Goal: Task Accomplishment & Management: Manage account settings

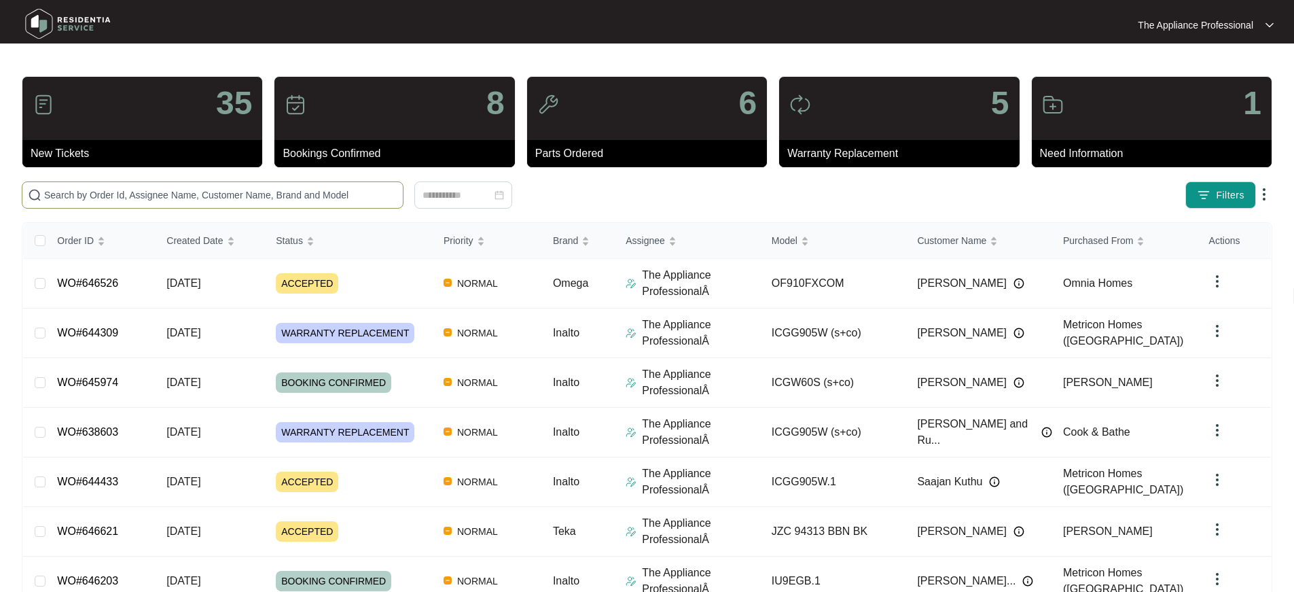
click at [120, 188] on input "text" at bounding box center [220, 195] width 353 height 15
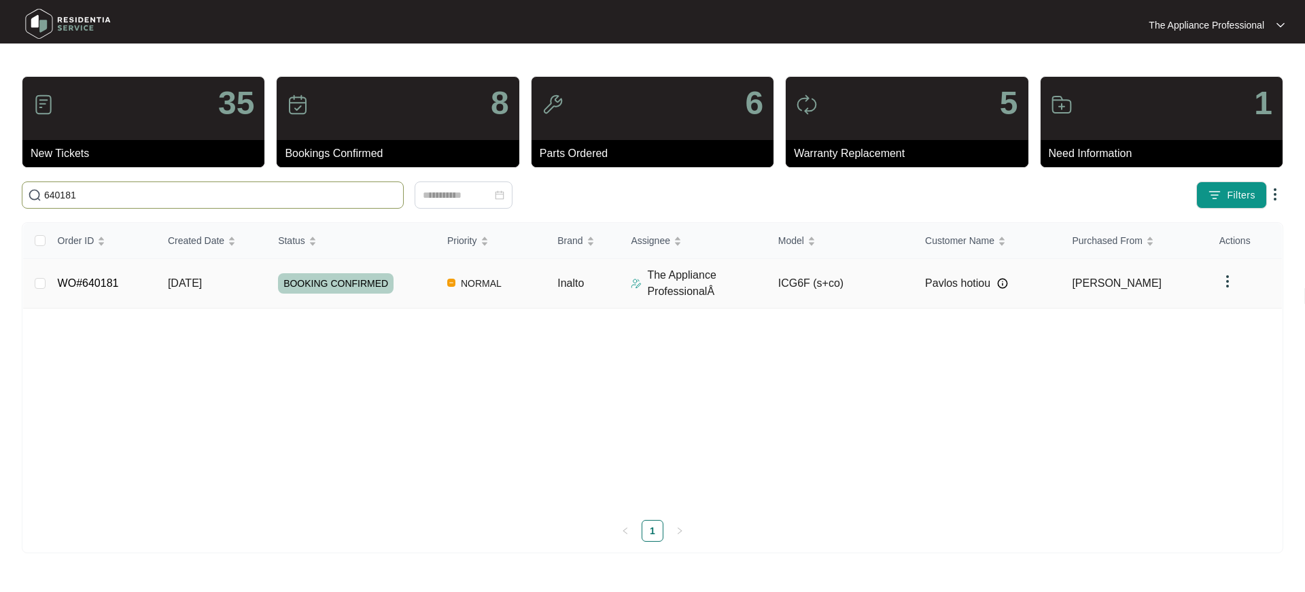
type input "640181"
click at [107, 280] on link "WO#640181" at bounding box center [88, 283] width 61 height 12
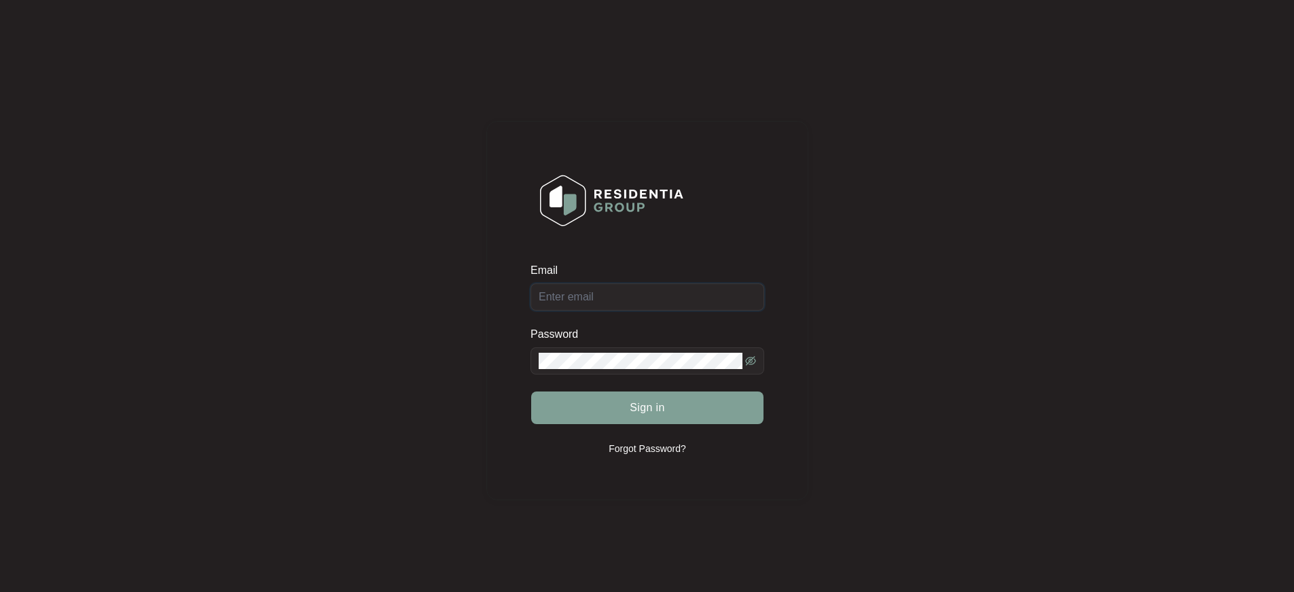
type input "Rob.leo1@bigpond.com"
click at [694, 420] on button "Sign in" at bounding box center [647, 407] width 232 height 33
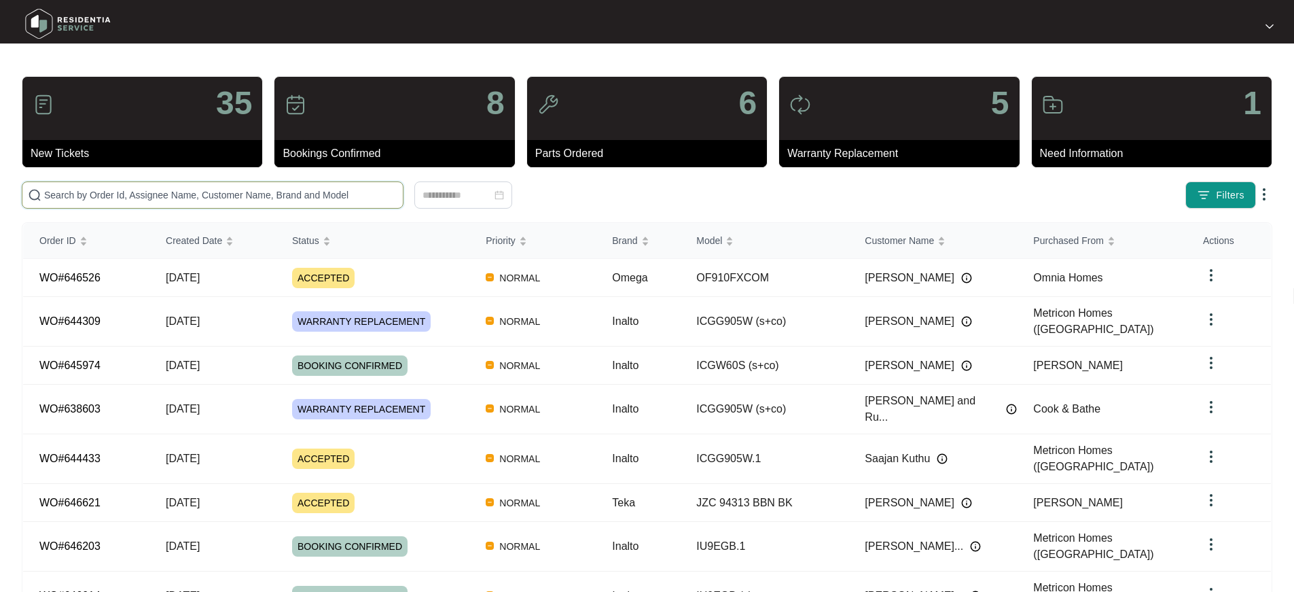
click at [99, 198] on input "text" at bounding box center [220, 195] width 353 height 15
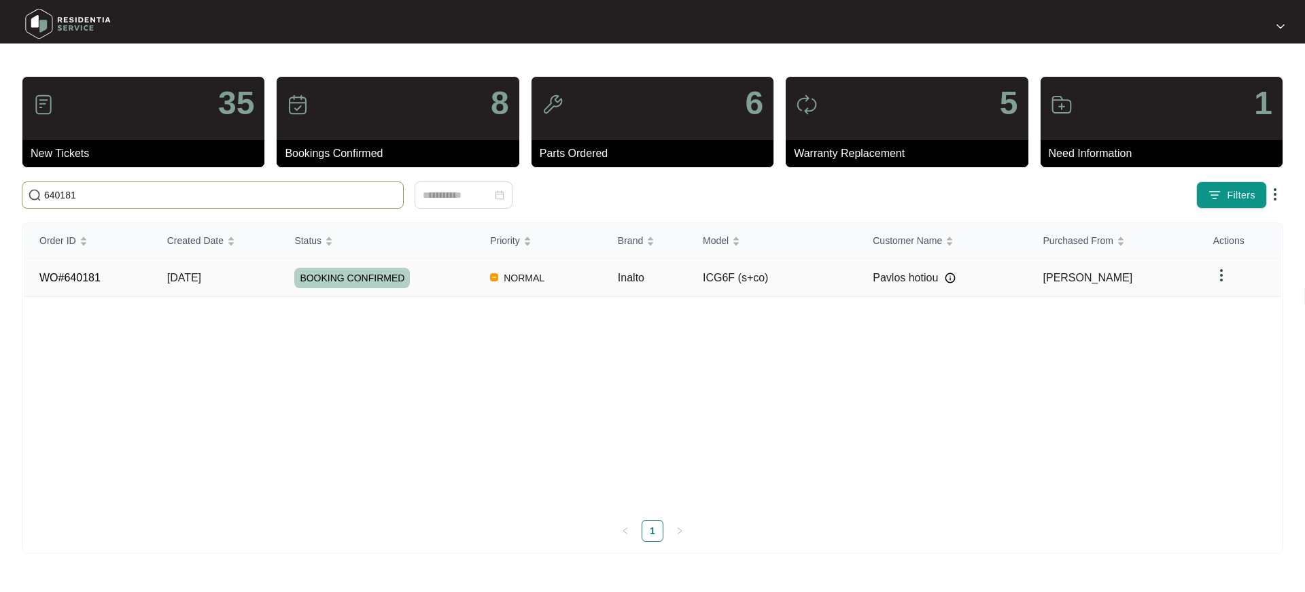
type input "640181"
click at [85, 279] on link "WO#640181" at bounding box center [69, 278] width 61 height 12
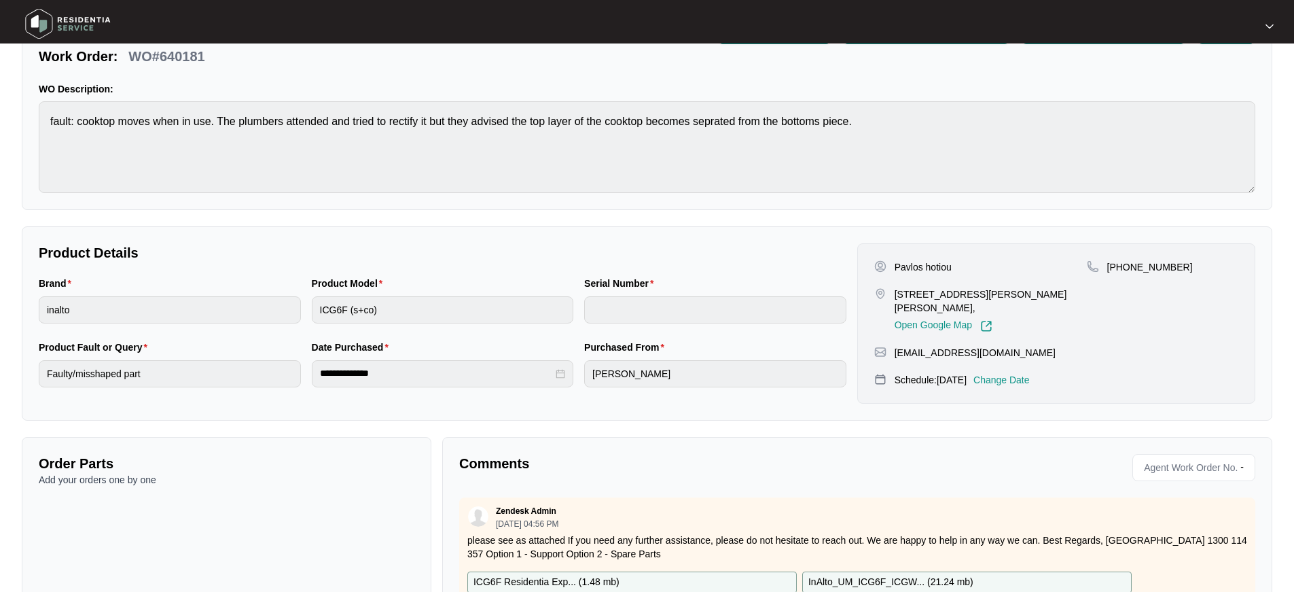
scroll to position [173, 0]
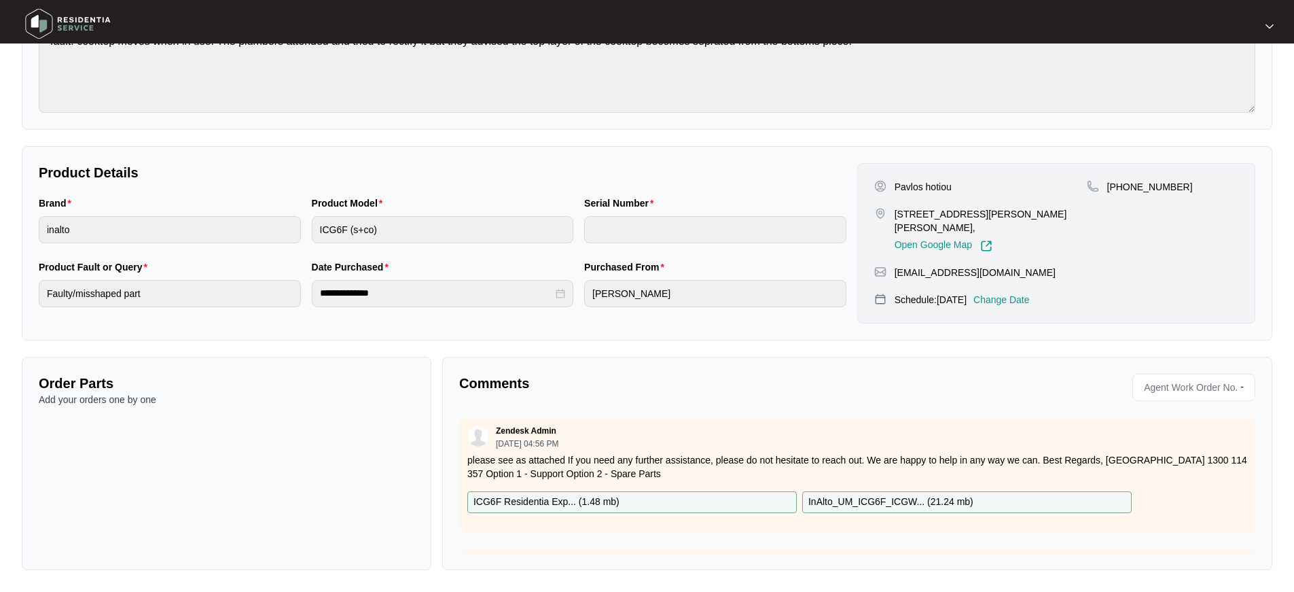
click at [915, 504] on p "InAlto_UM_ICG6F_ICGW... ( 21.24 mb )" at bounding box center [891, 502] width 165 height 15
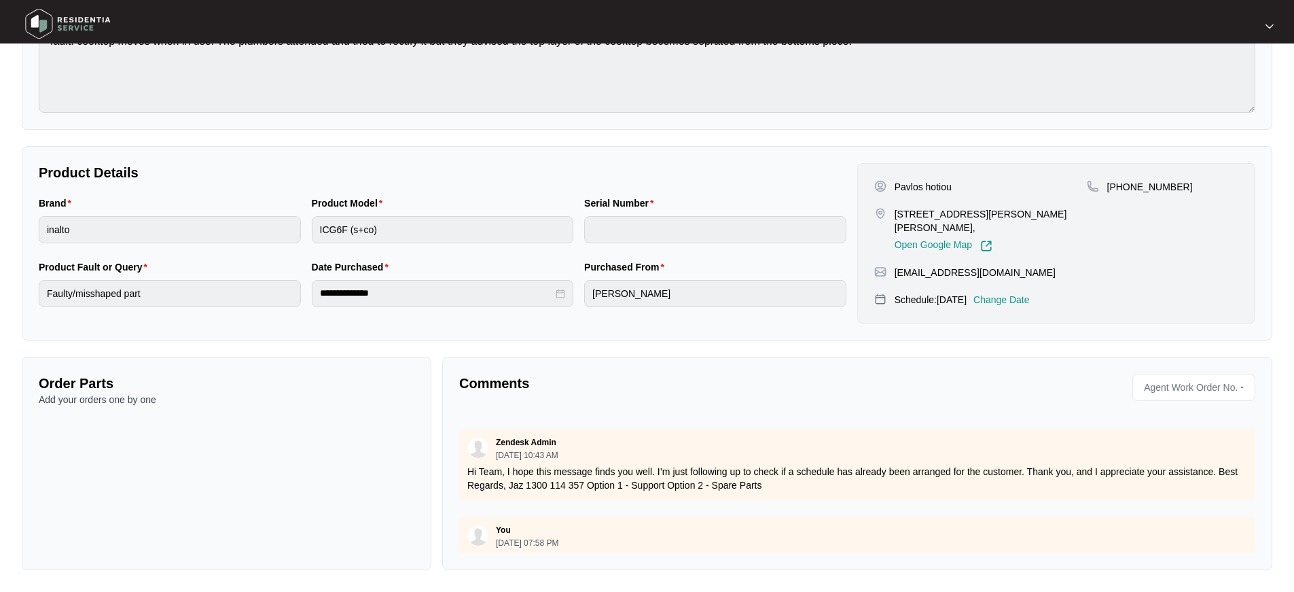
scroll to position [151, 0]
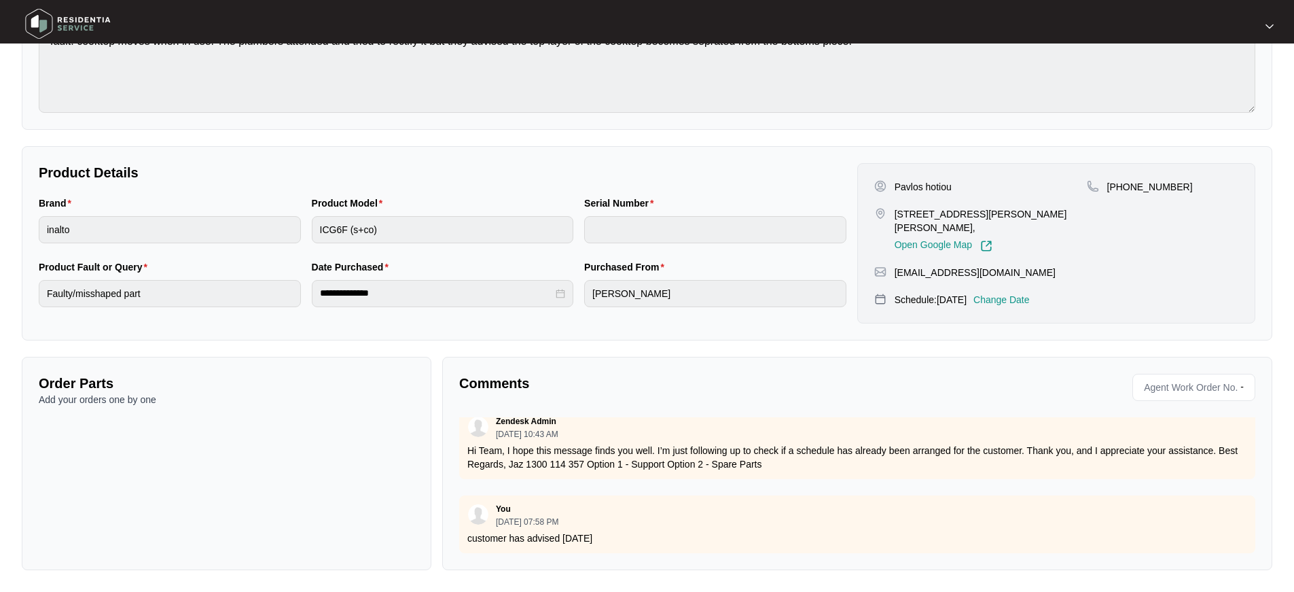
click at [673, 531] on p "customer has advised [DATE]" at bounding box center [857, 538] width 780 height 14
click at [655, 540] on div "You 09/17/2025 at 07:58 PM customer has advised 30 September" at bounding box center [857, 524] width 796 height 58
click at [666, 504] on div "You 09/17/2025 at 07:58 PM" at bounding box center [857, 515] width 780 height 22
click at [653, 506] on div "You 09/17/2025 at 07:58 PM" at bounding box center [857, 515] width 780 height 22
click at [646, 561] on div "Comments Agent Work Order No. - Zendesk Admin 09/12/2025 at 04:56 PM please see…" at bounding box center [857, 463] width 830 height 213
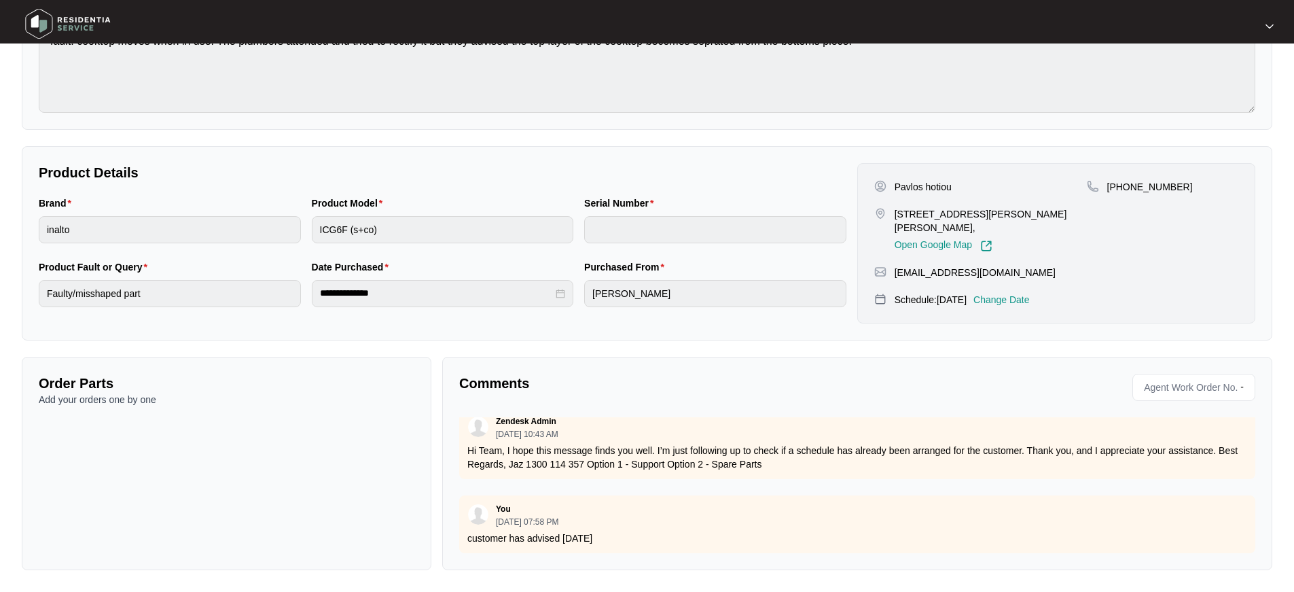
drag, startPoint x: 644, startPoint y: 560, endPoint x: 641, endPoint y: 444, distance: 115.6
click at [644, 559] on div "Comments Agent Work Order No. - Zendesk Admin 09/12/2025 at 04:56 PM please see…" at bounding box center [857, 463] width 830 height 213
click at [761, 462] on div "Zendesk Admin 09/16/2025 at 10:43 AM Hi Team, I hope this message finds you wel…" at bounding box center [857, 443] width 796 height 71
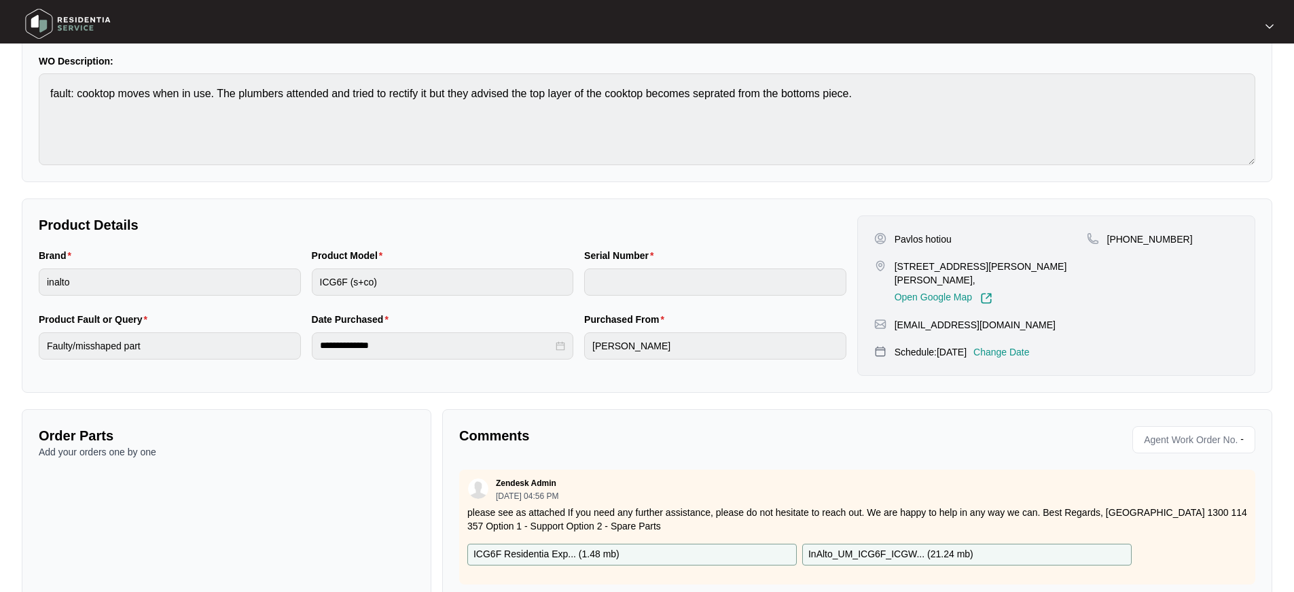
scroll to position [0, 0]
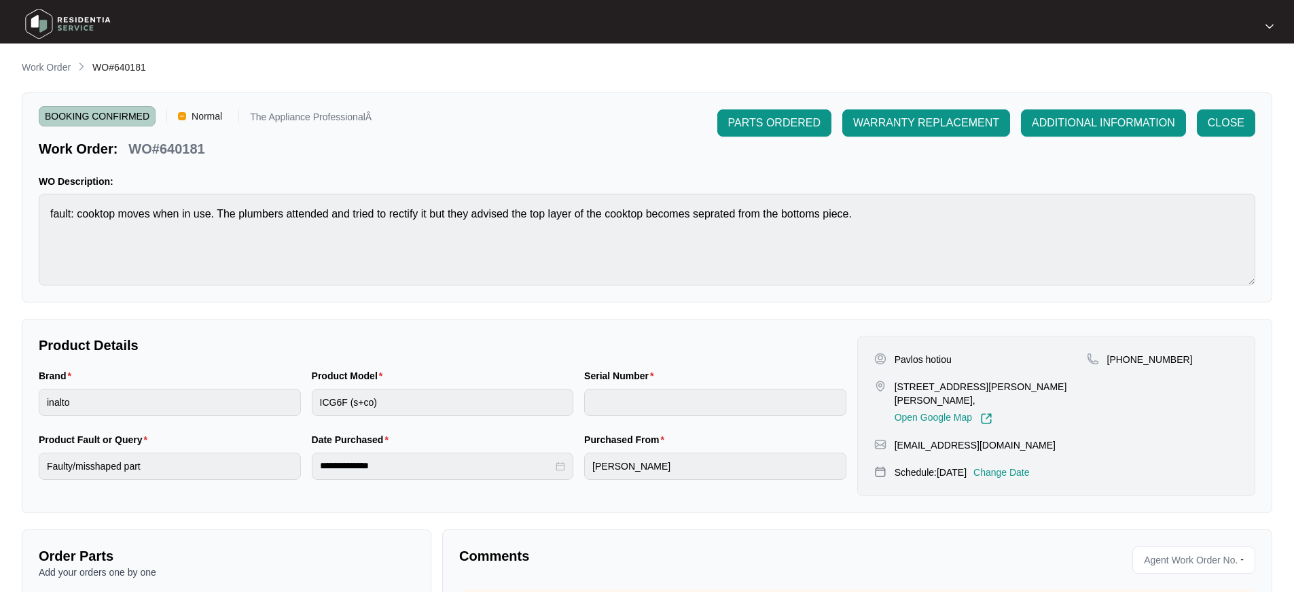
click at [709, 365] on div "**********" at bounding box center [442, 416] width 819 height 160
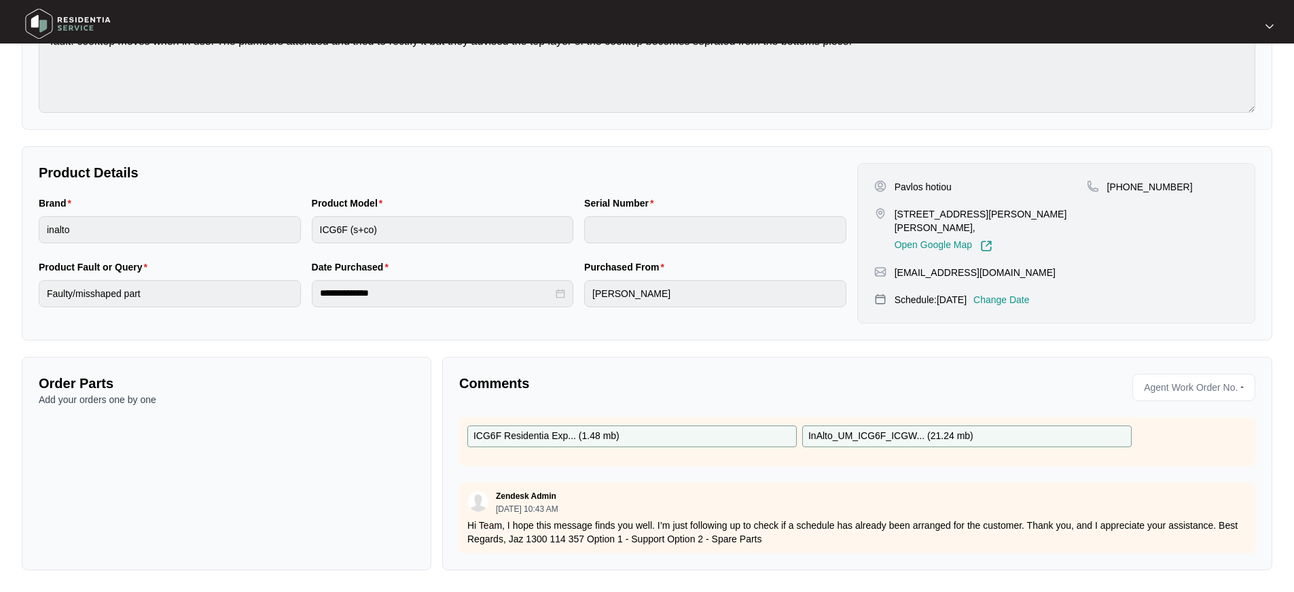
scroll to position [151, 0]
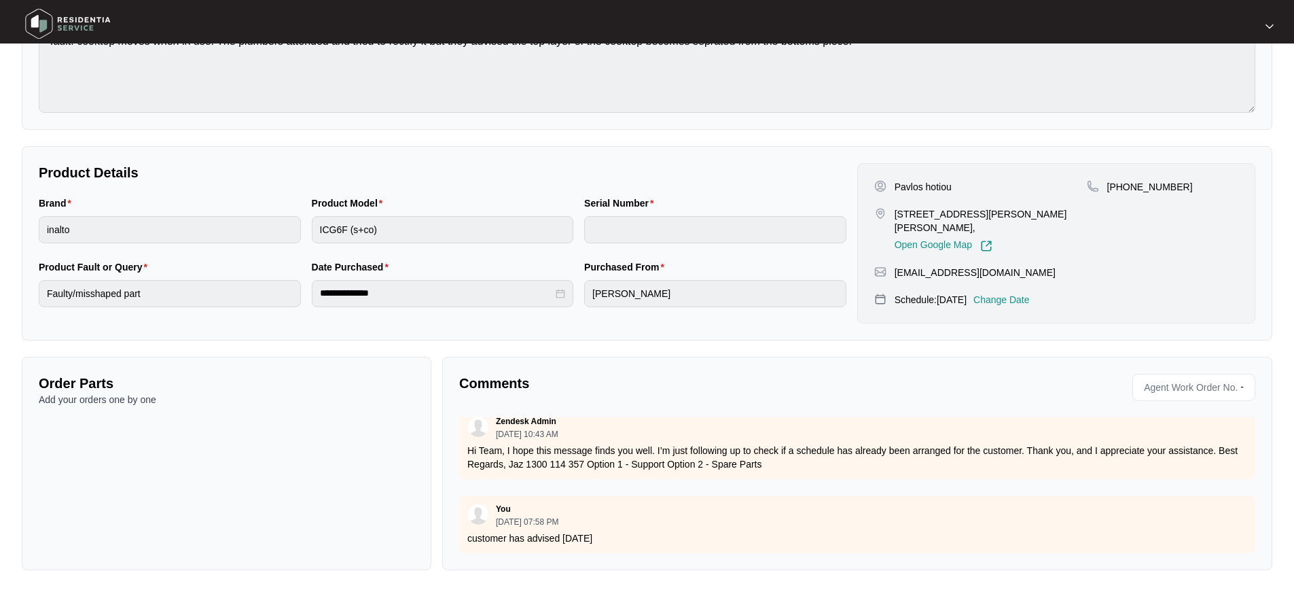
click at [650, 473] on div "Zendesk Admin 09/12/2025 at 04:56 PM please see as attached If you need any fur…" at bounding box center [857, 485] width 796 height 136
click at [639, 495] on div "You 09/17/2025 at 07:58 PM customer has advised 30 September" at bounding box center [857, 524] width 796 height 58
click at [1246, 384] on p "-" at bounding box center [1245, 387] width 9 height 20
click at [1246, 389] on p "-" at bounding box center [1245, 387] width 9 height 20
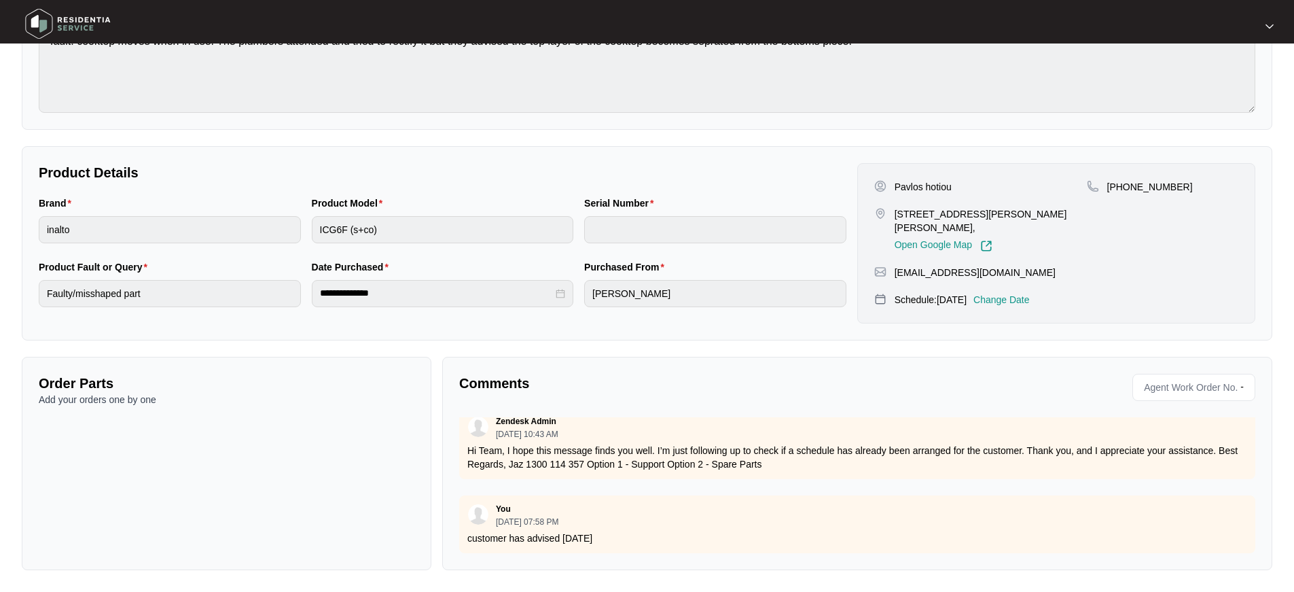
click at [1244, 389] on p "-" at bounding box center [1245, 387] width 9 height 20
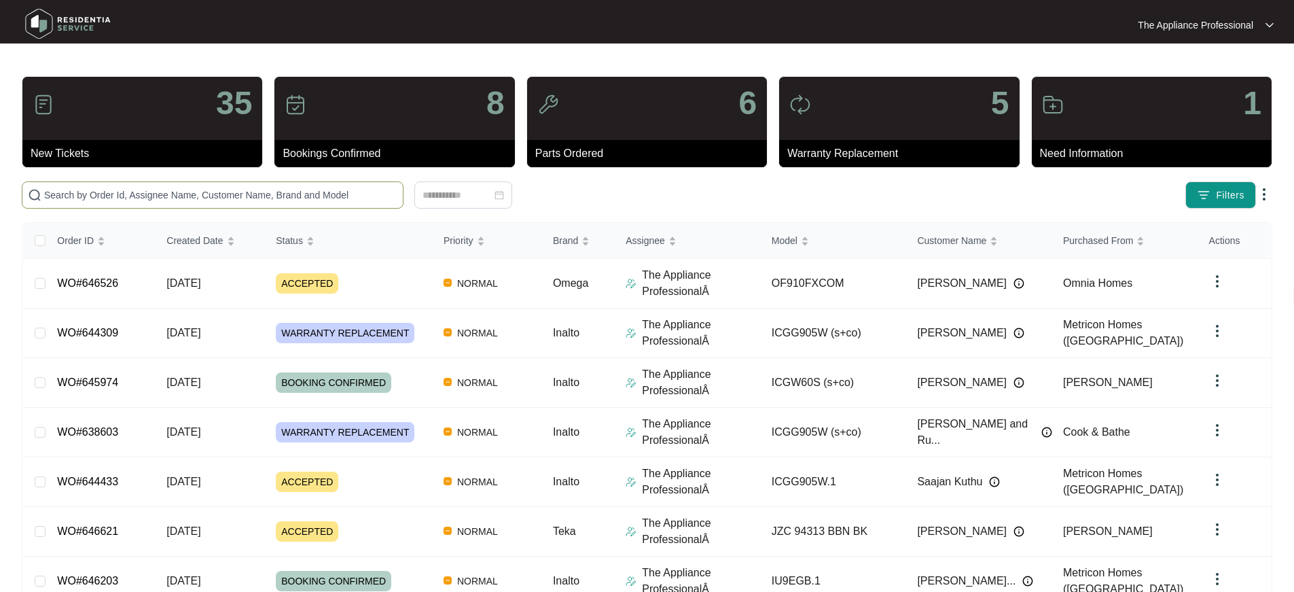
click at [200, 199] on input "text" at bounding box center [220, 195] width 353 height 15
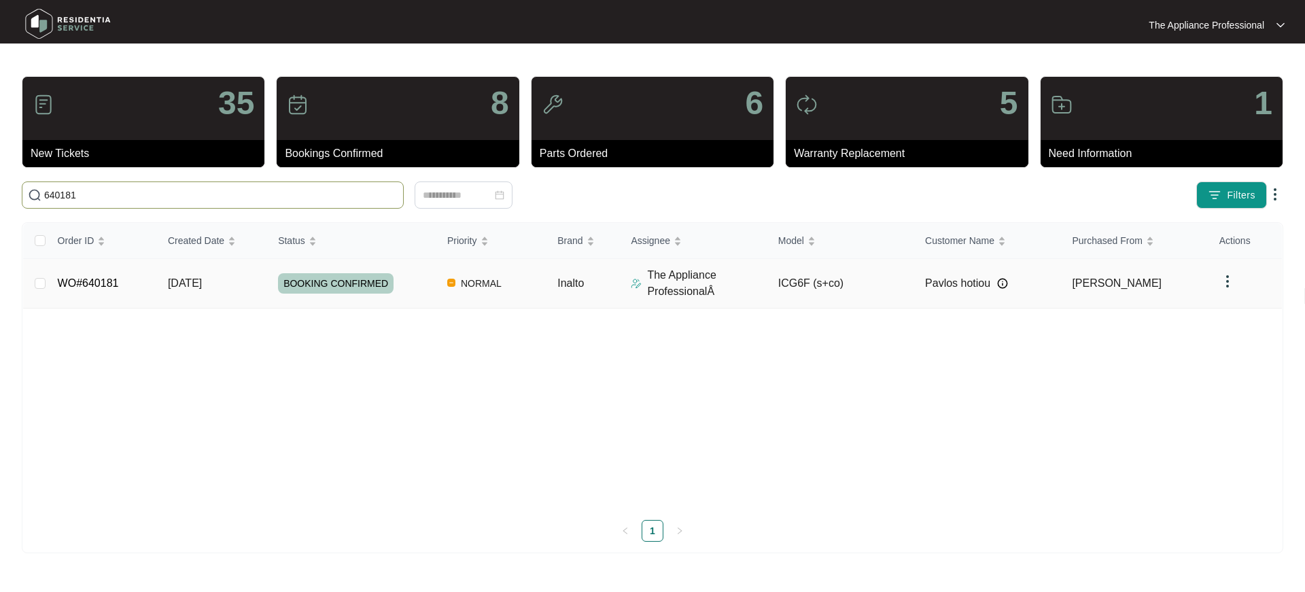
type input "640181"
click at [99, 285] on link "WO#640181" at bounding box center [88, 283] width 61 height 12
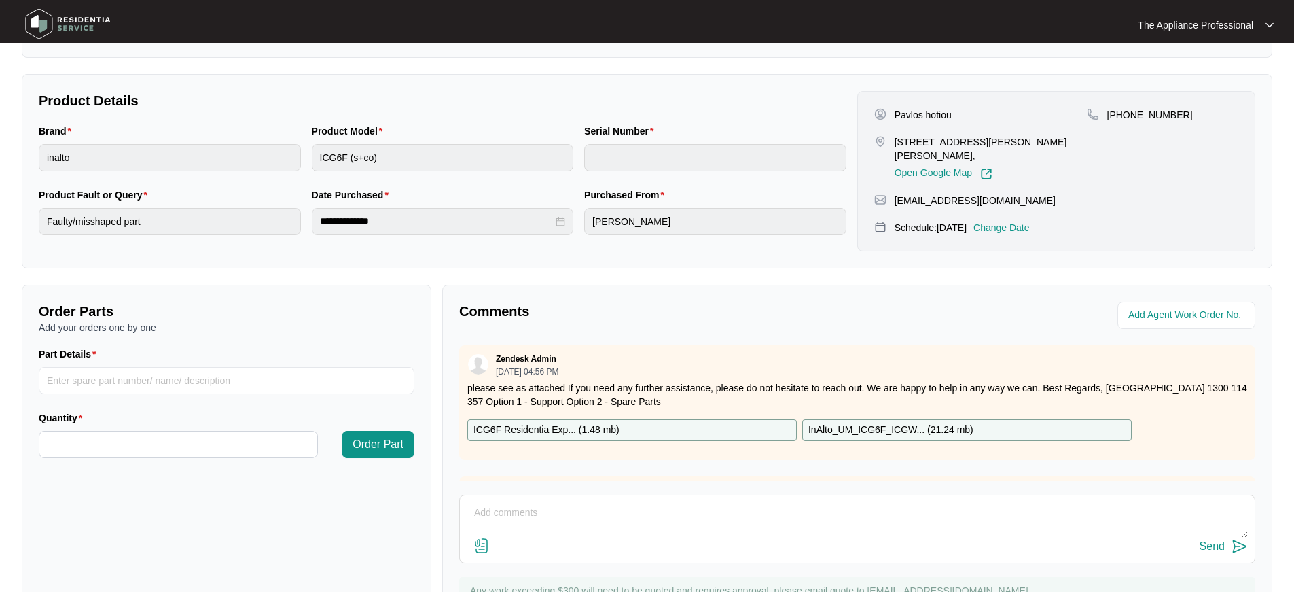
scroll to position [309, 0]
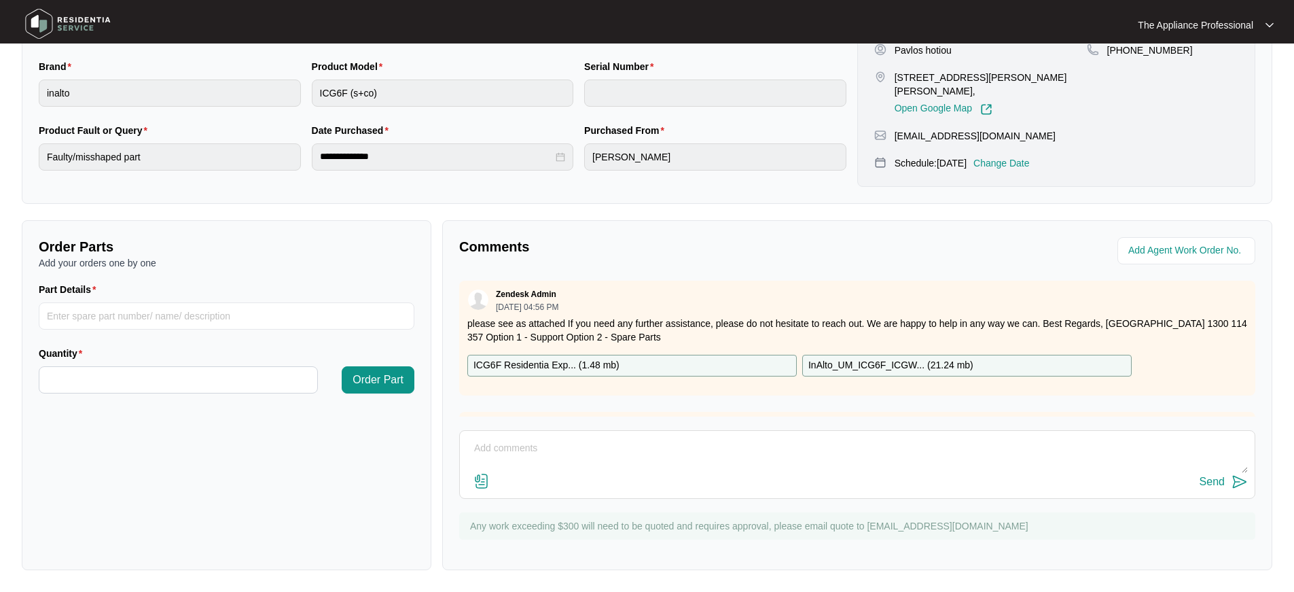
click at [504, 452] on textarea at bounding box center [857, 455] width 781 height 35
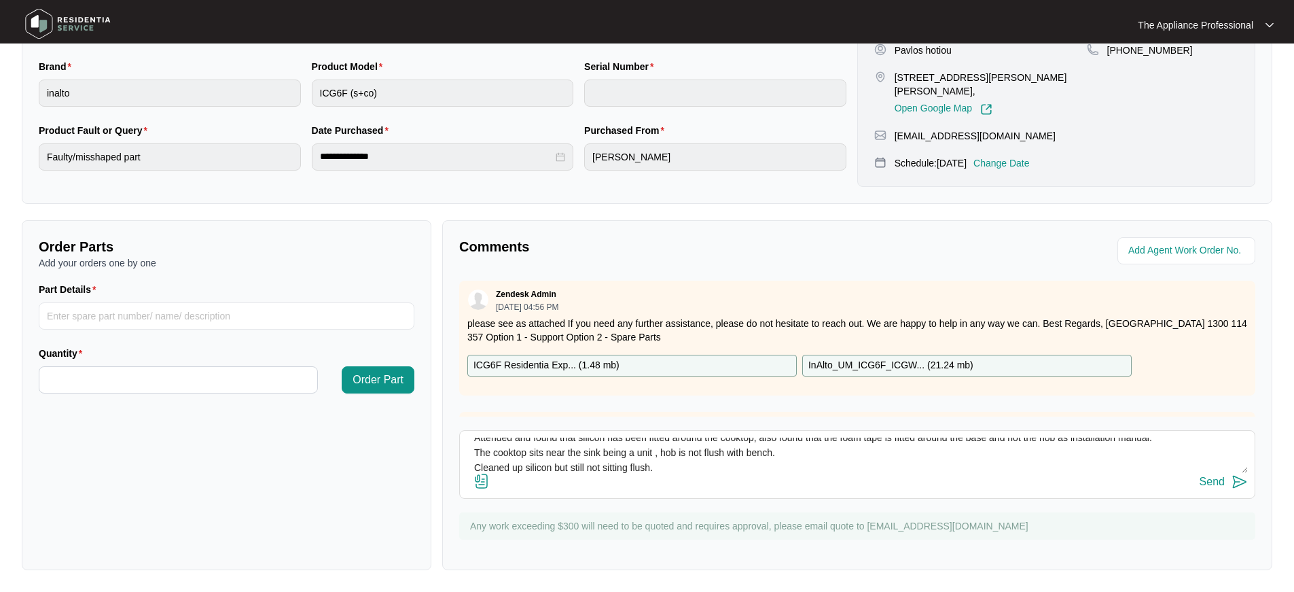
scroll to position [25, 0]
click at [478, 486] on img at bounding box center [482, 481] width 16 height 16
click at [0, 0] on input "file" at bounding box center [0, 0] width 0 height 0
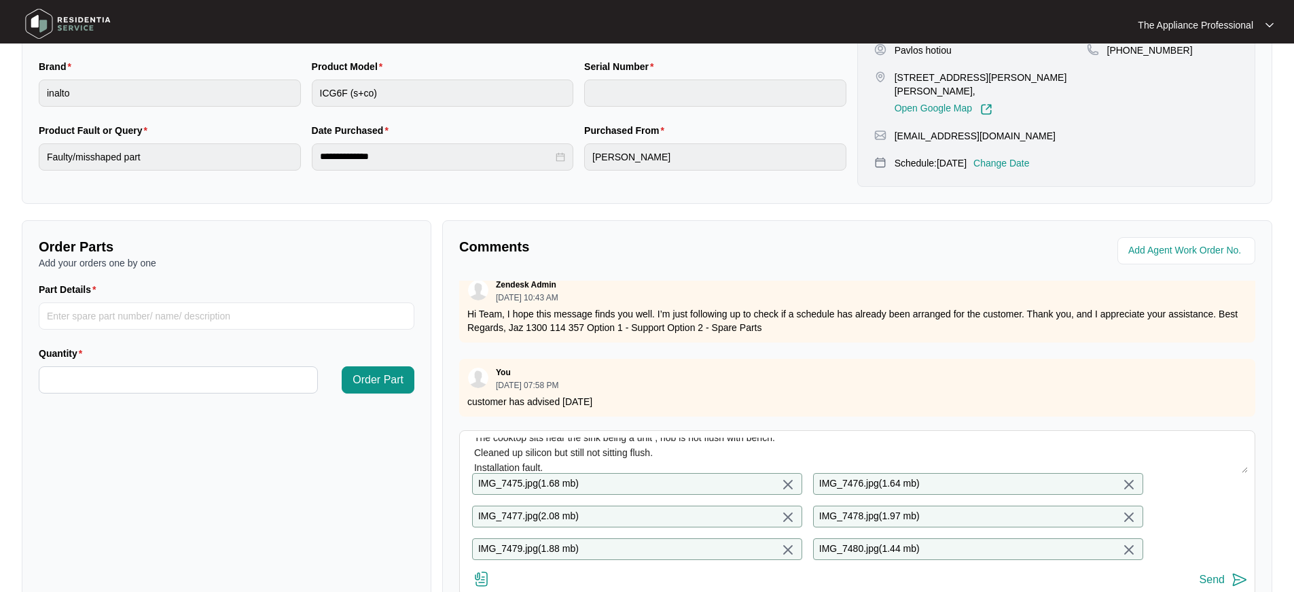
scroll to position [151, 0]
click at [675, 455] on textarea "Attended and found that silicon has been fitted around the cooktop, also found …" at bounding box center [857, 455] width 781 height 35
click at [658, 470] on textarea "Attended and found that silicon has been fitted around the cooktop, also found …" at bounding box center [857, 455] width 781 height 35
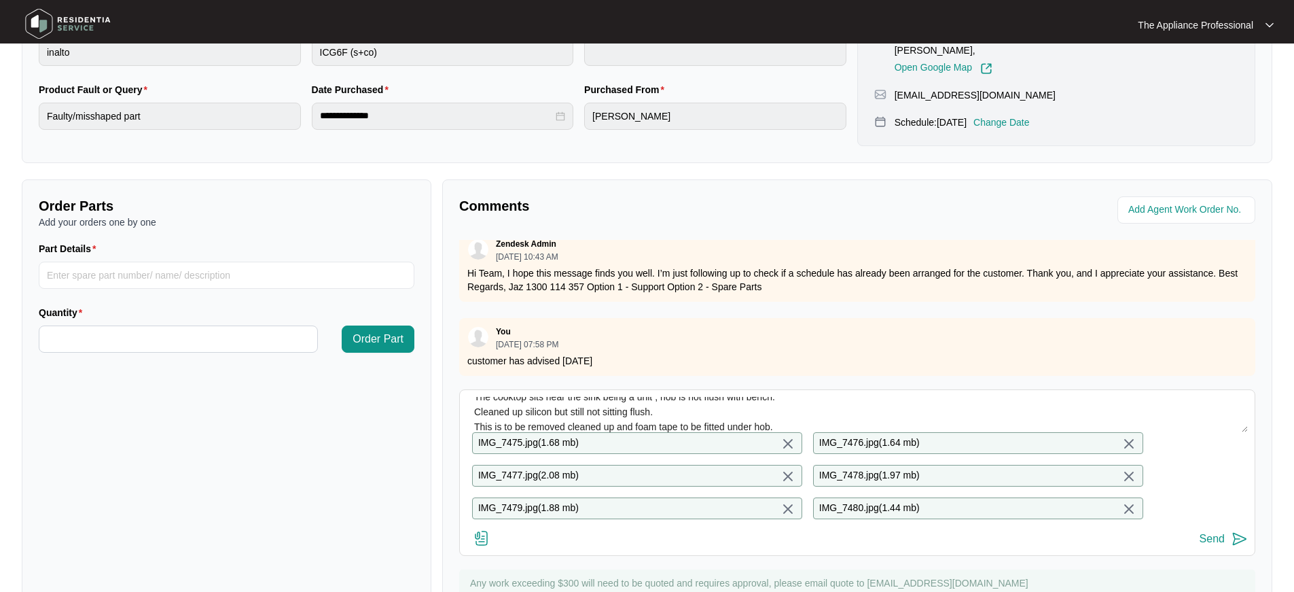
scroll to position [417, 0]
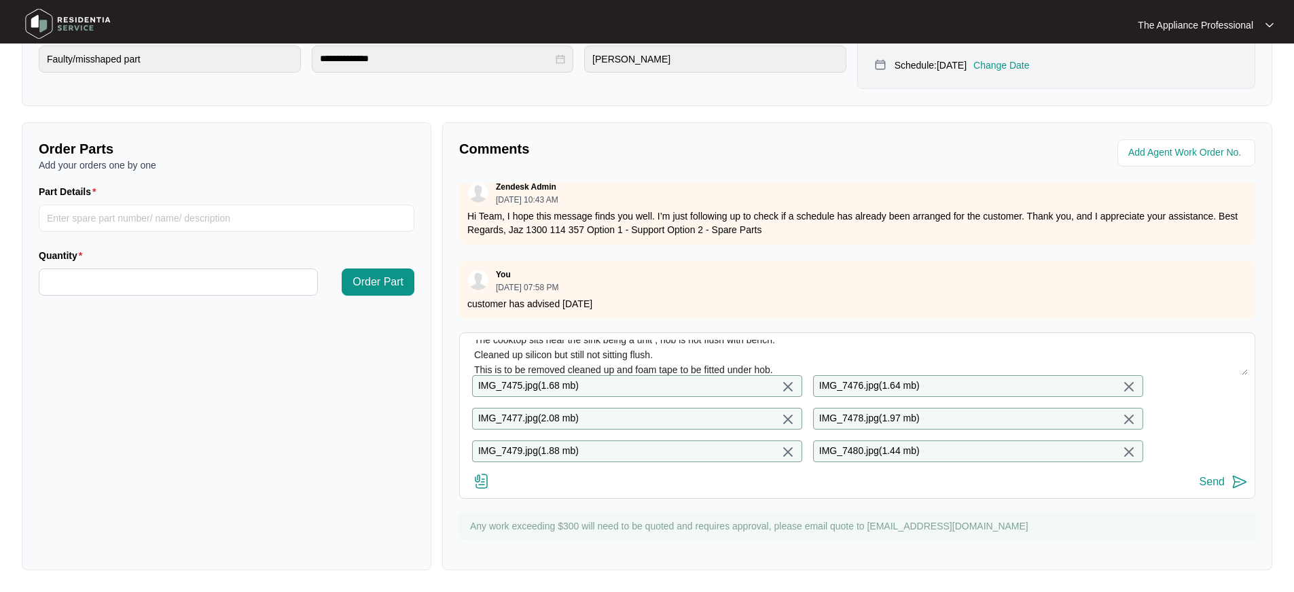
type textarea "Attended and found that silicon has been fitted around the cooktop, also found …"
click at [1212, 484] on div "Send" at bounding box center [1212, 482] width 25 height 12
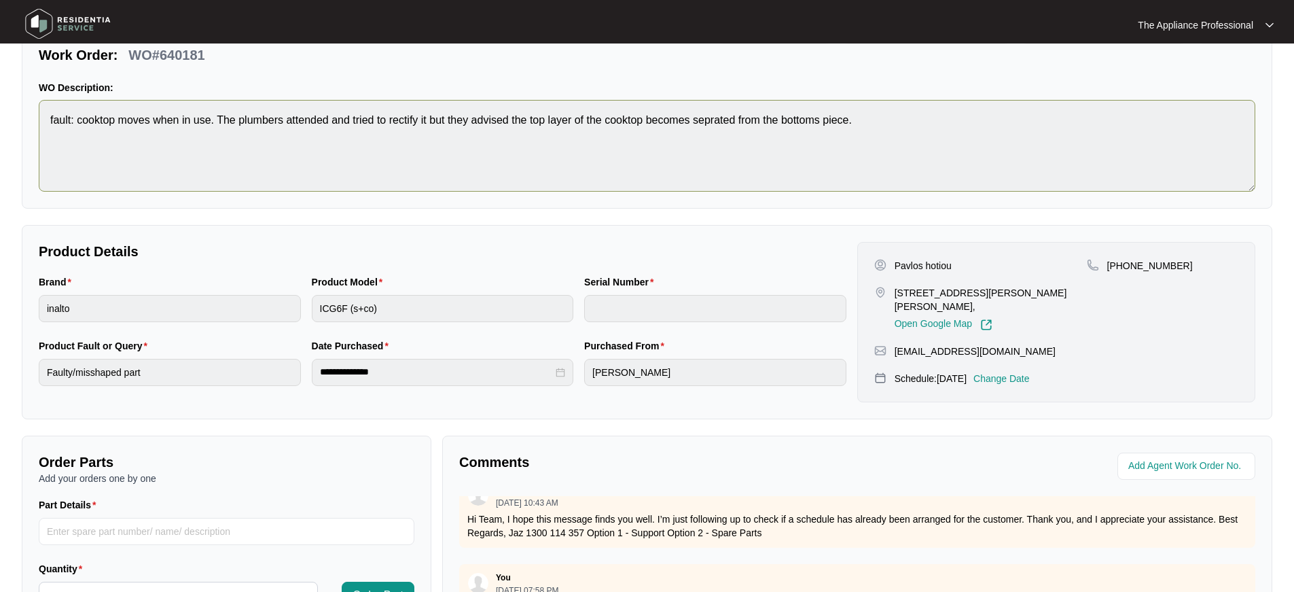
scroll to position [0, 0]
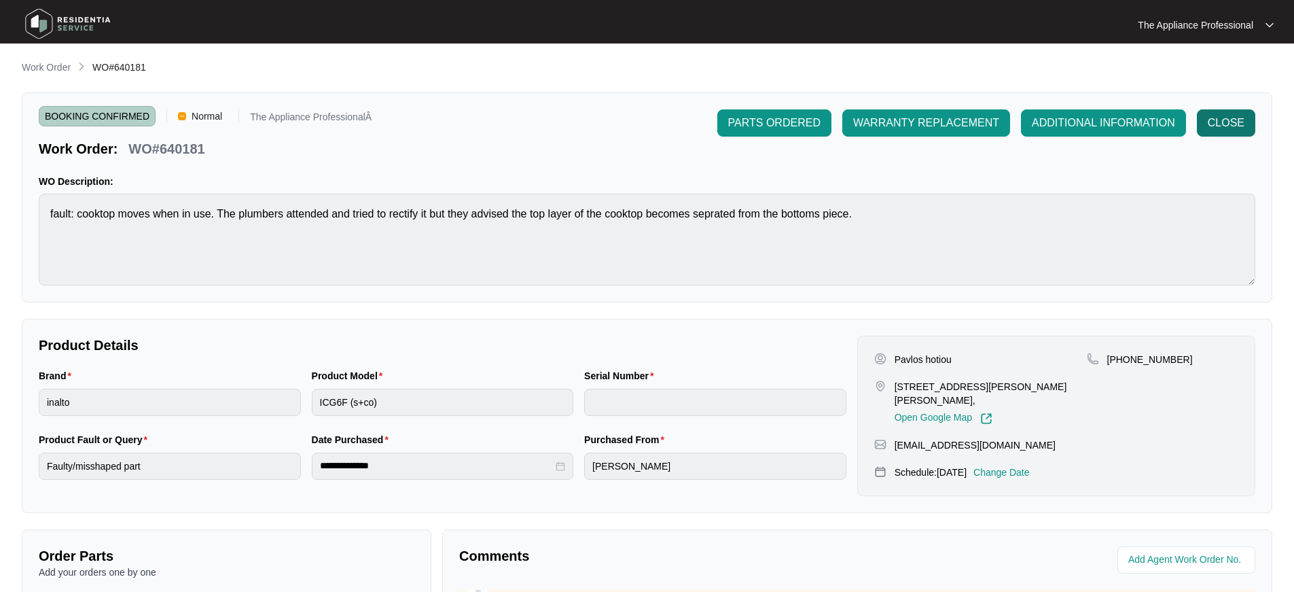
click at [1228, 126] on span "CLOSE" at bounding box center [1226, 123] width 37 height 16
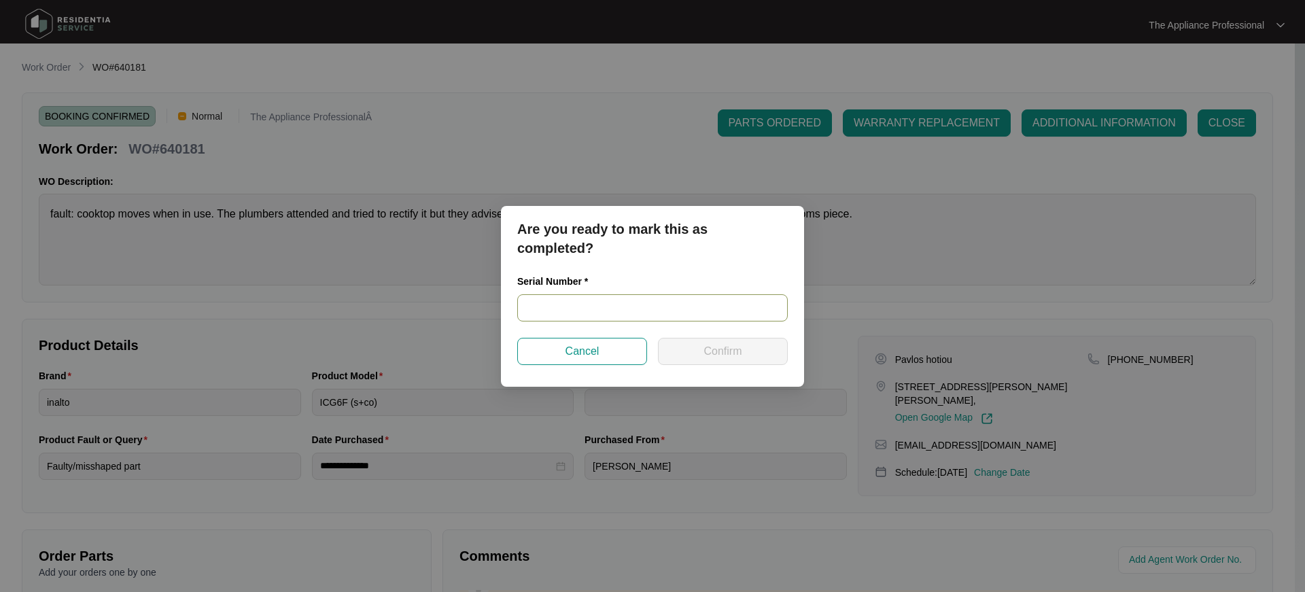
click at [595, 304] on input "text" at bounding box center [652, 307] width 270 height 27
type input "NA"
click at [722, 347] on span "Confirm" at bounding box center [722, 351] width 38 height 16
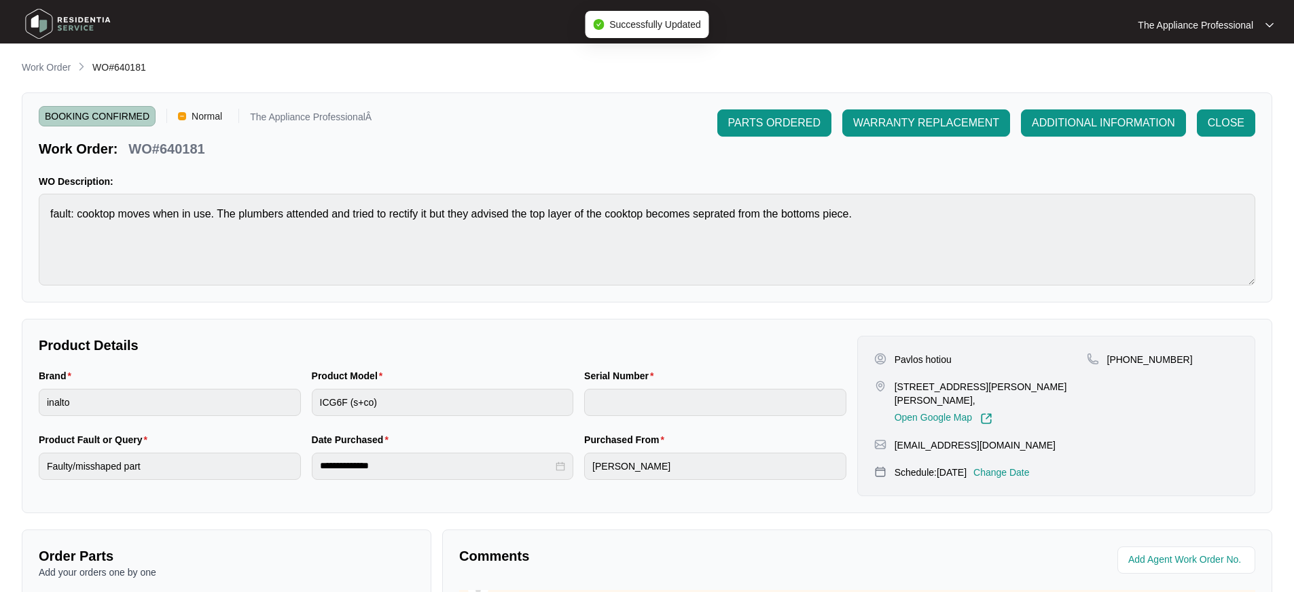
type input "NA"
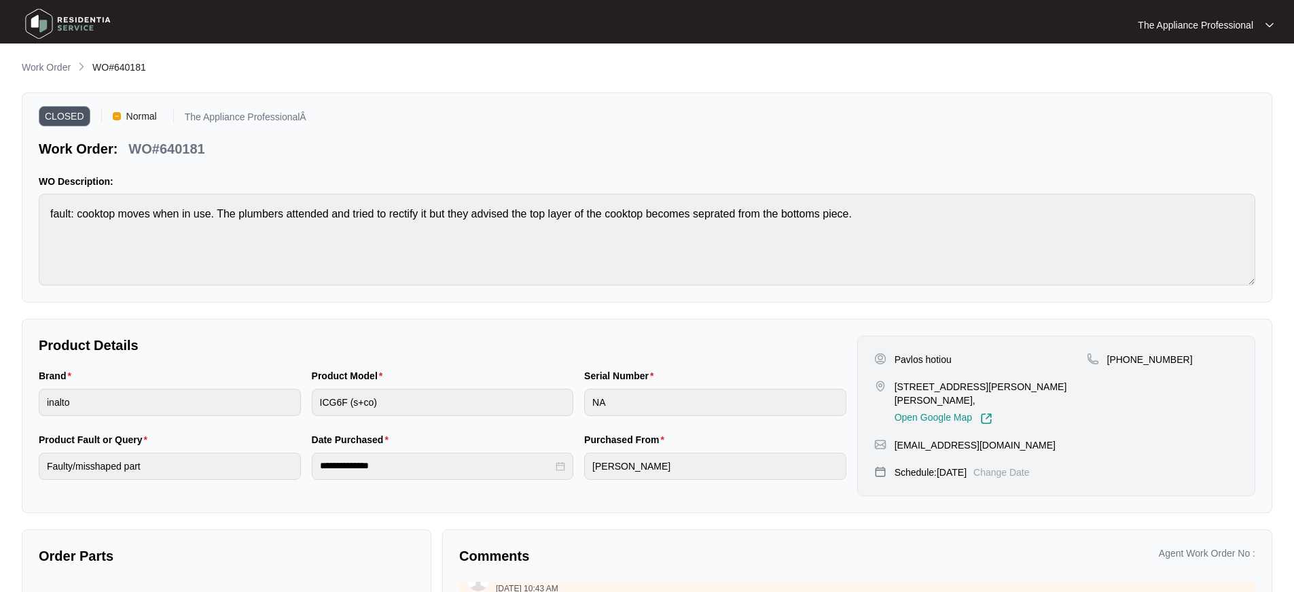
click at [49, 33] on img at bounding box center [67, 23] width 95 height 41
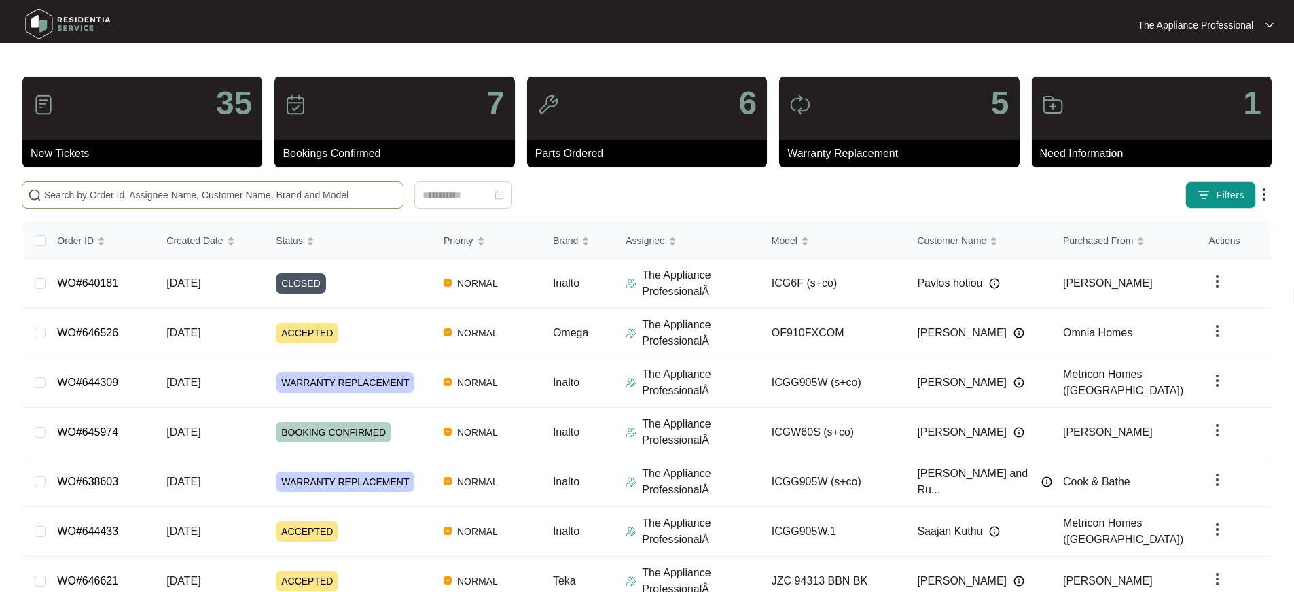
click at [83, 190] on input "text" at bounding box center [220, 195] width 353 height 15
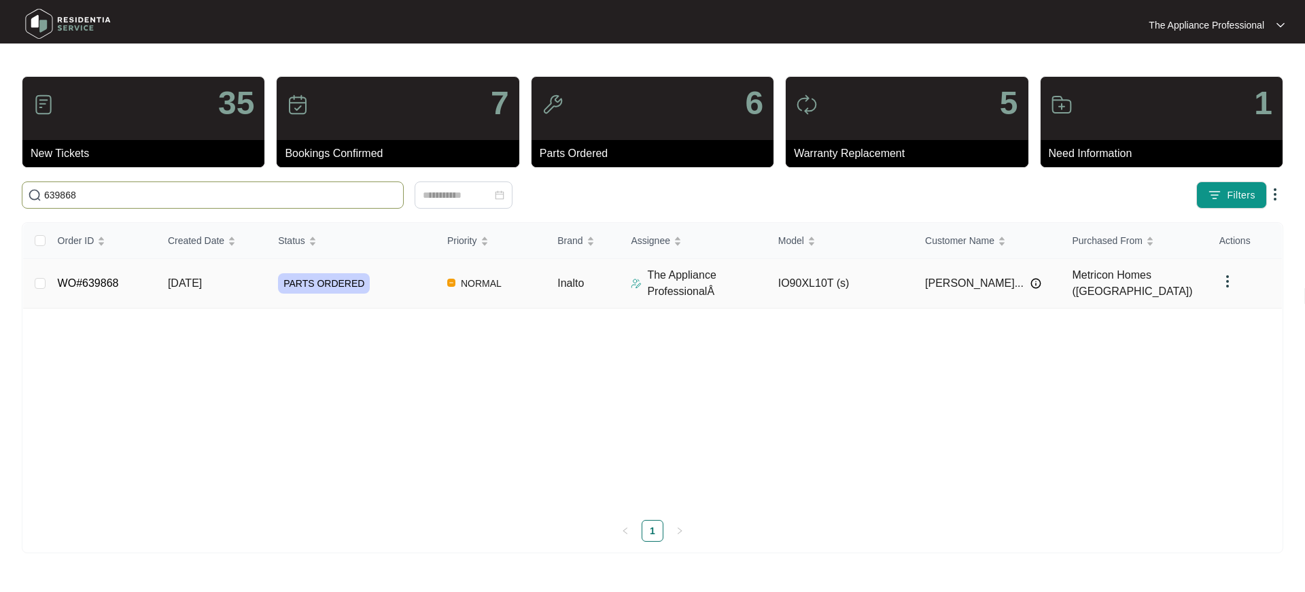
type input "639868"
click at [114, 283] on link "WO#639868" at bounding box center [88, 283] width 61 height 12
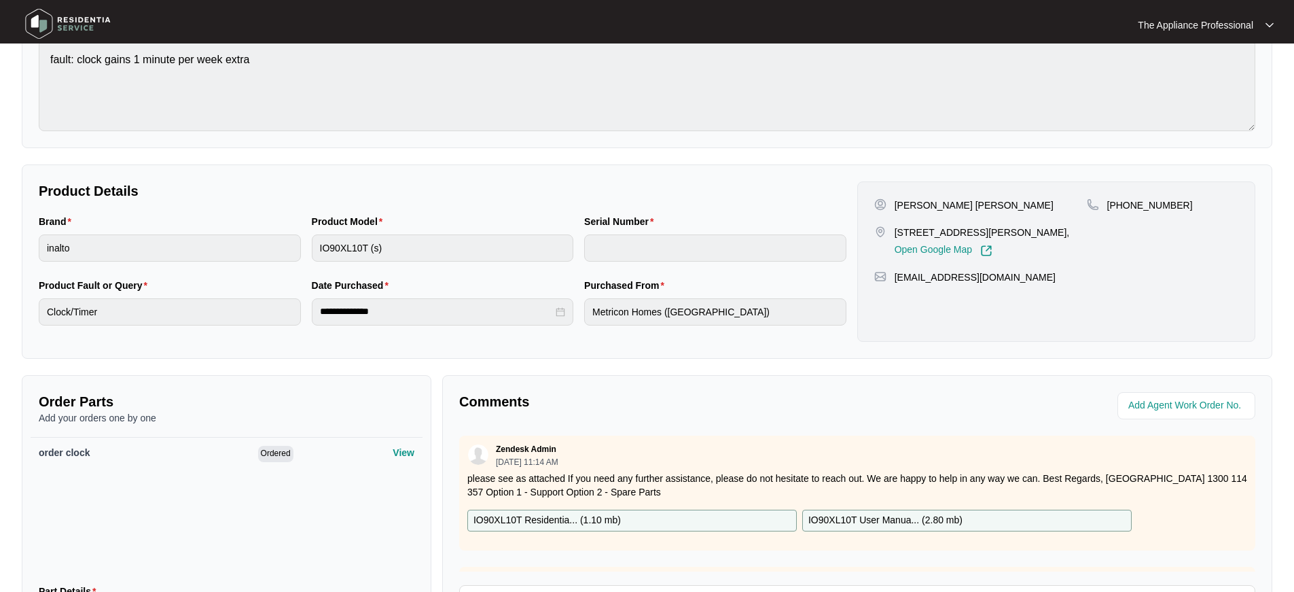
scroll to position [313, 0]
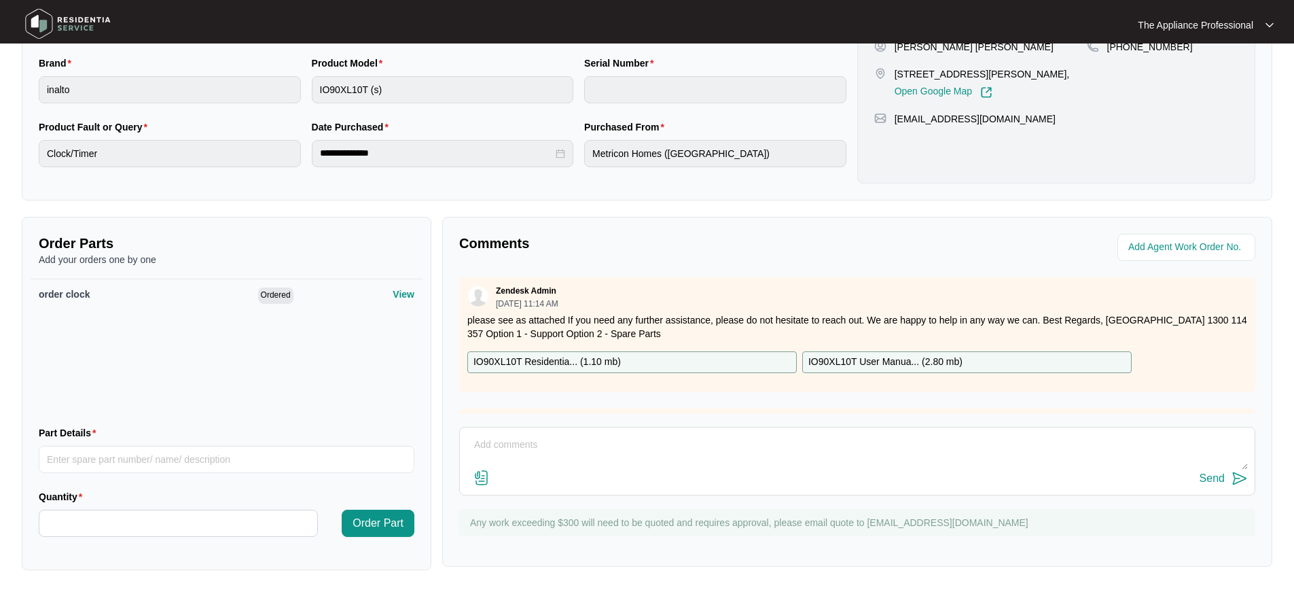
click at [488, 442] on textarea at bounding box center [857, 451] width 781 height 35
type textarea "replaced timer and advised to use."
click at [1211, 480] on div "Send" at bounding box center [1212, 478] width 25 height 12
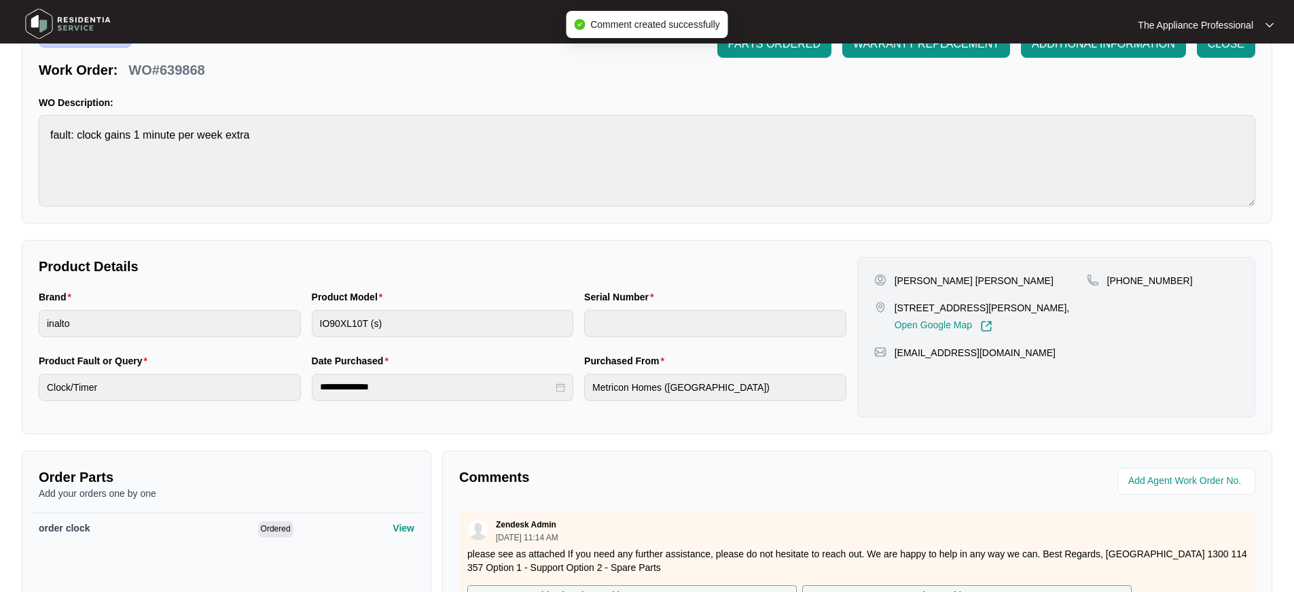
scroll to position [0, 0]
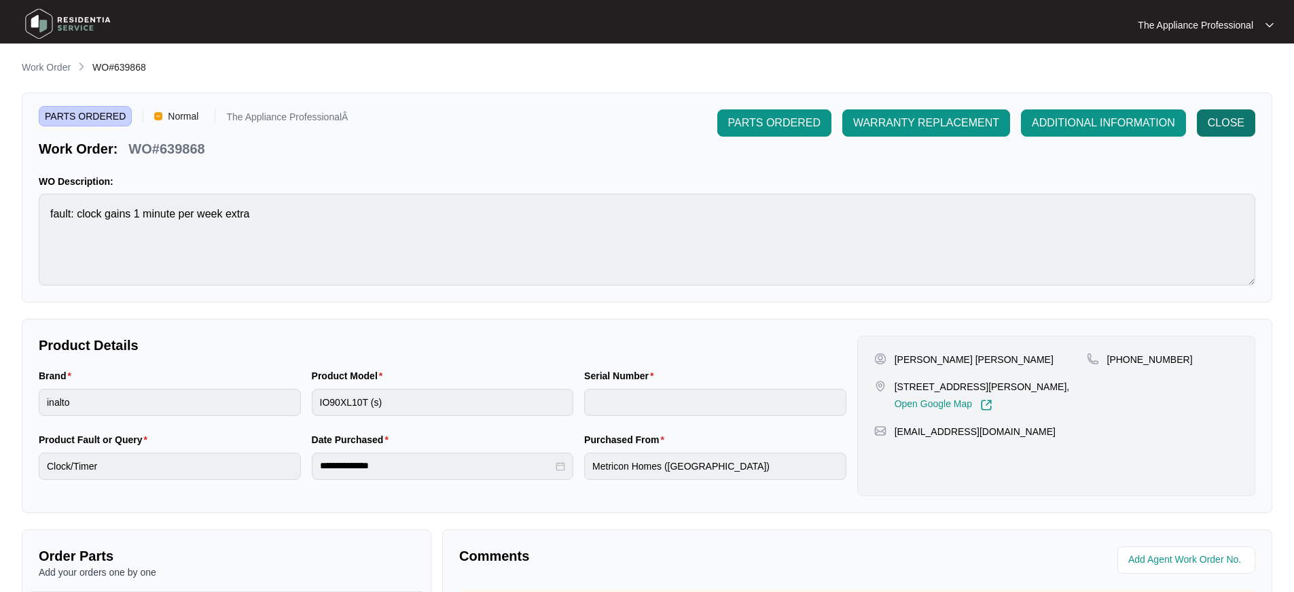
click at [1215, 130] on span "CLOSE" at bounding box center [1226, 123] width 37 height 16
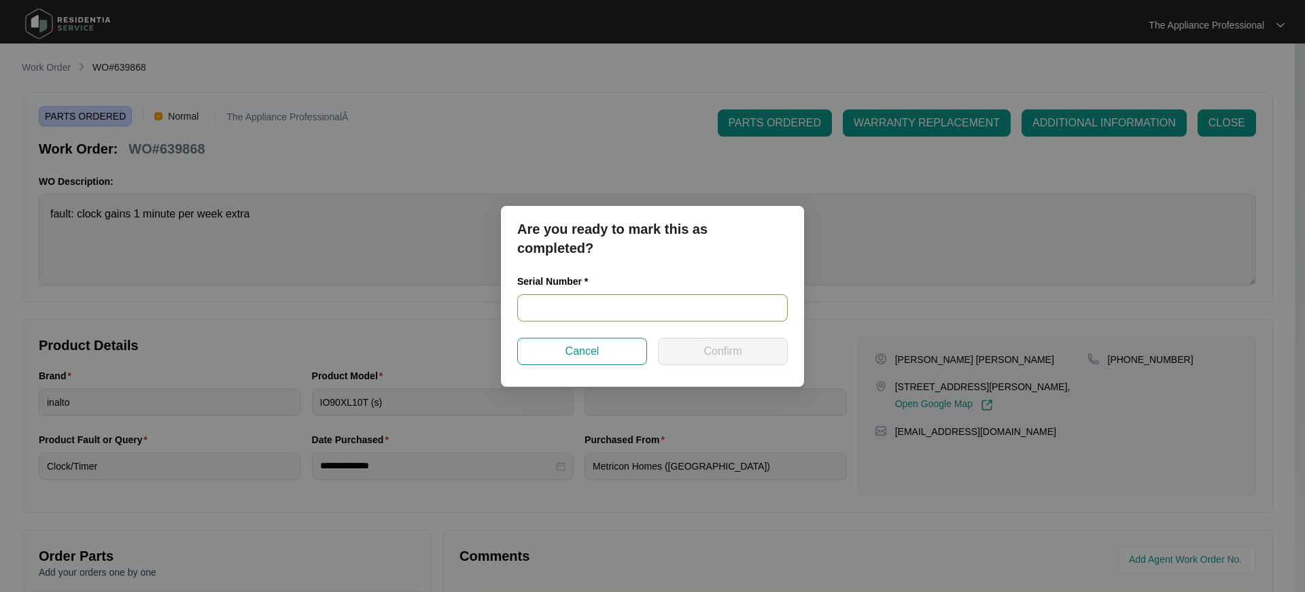
click at [629, 313] on input "text" at bounding box center [652, 307] width 270 height 27
type input "23380198"
click at [720, 346] on span "Confirm" at bounding box center [722, 351] width 38 height 16
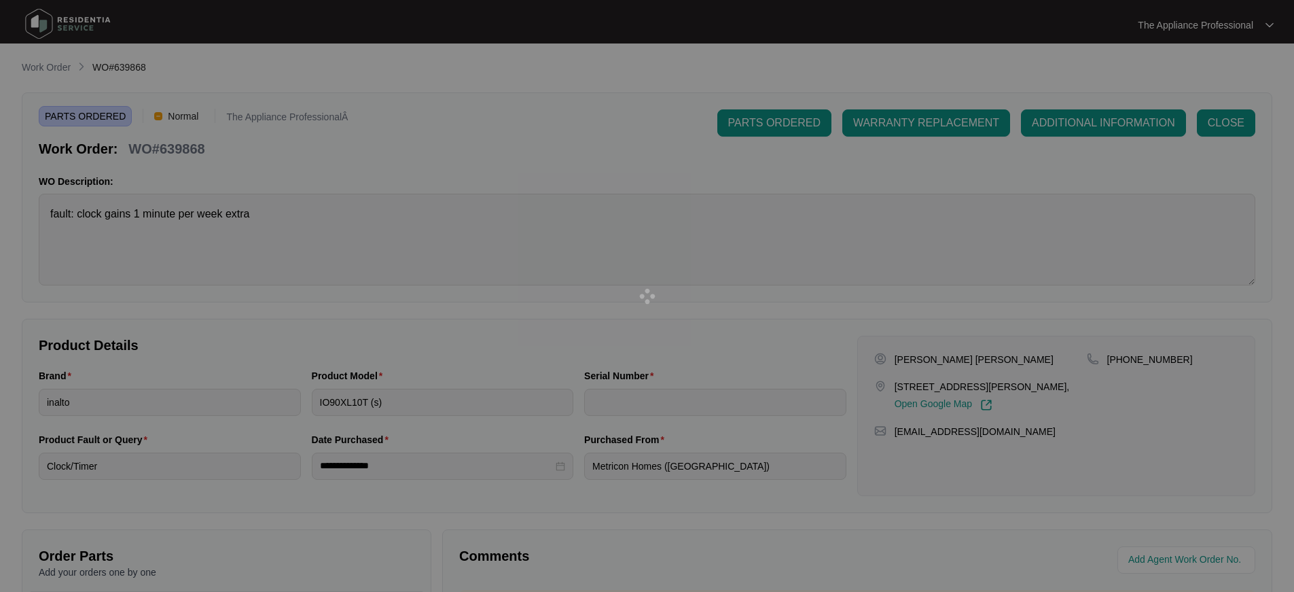
type input "23380198"
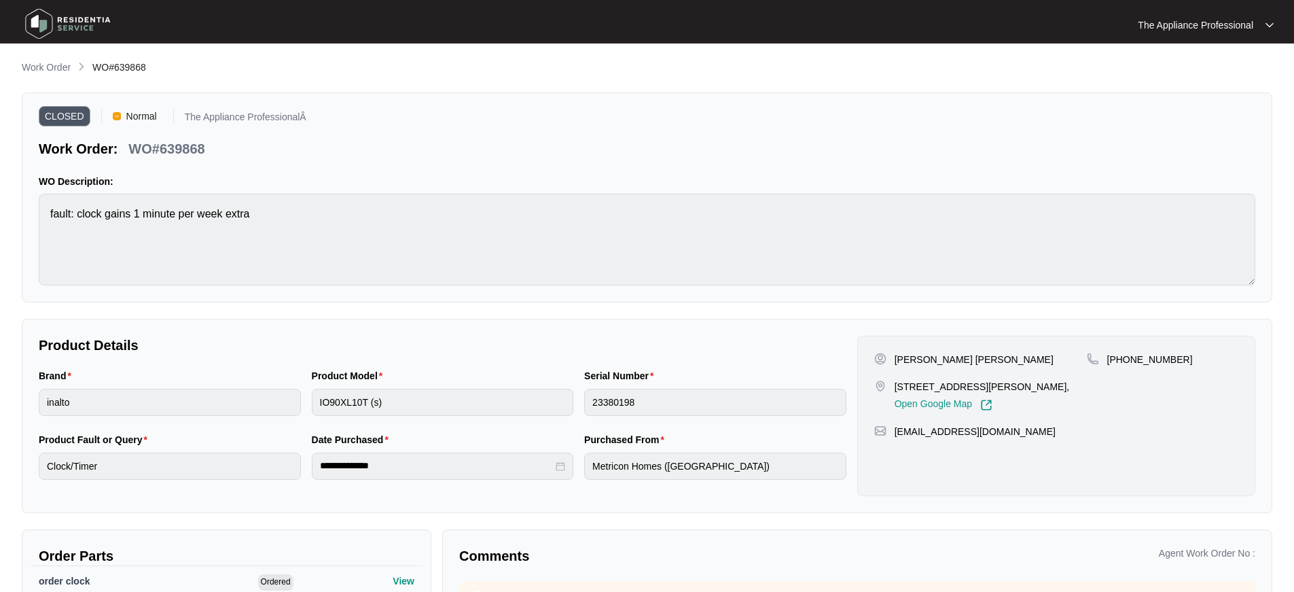
click at [39, 21] on img at bounding box center [67, 23] width 95 height 41
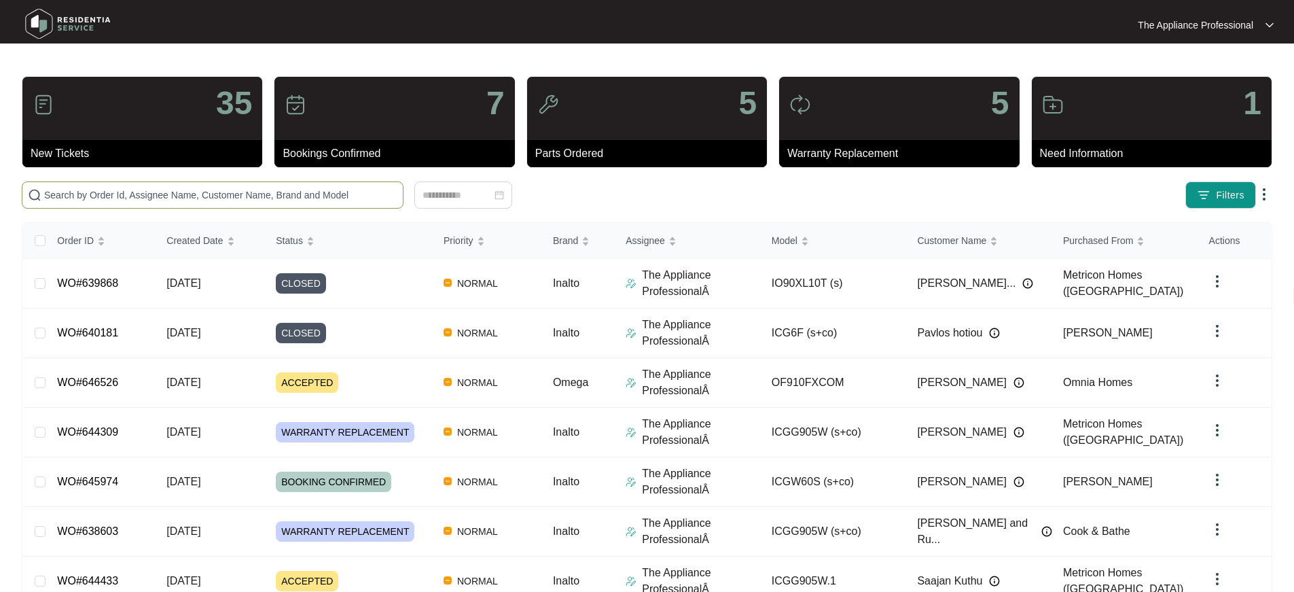
click at [148, 194] on input "text" at bounding box center [220, 195] width 353 height 15
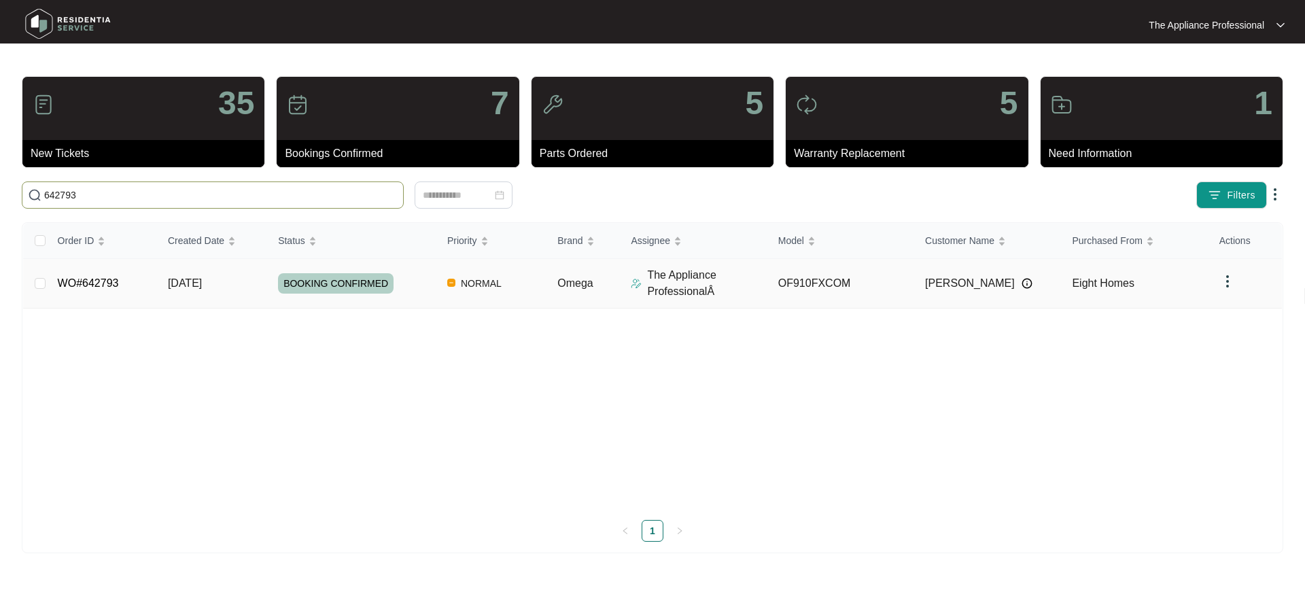
type input "642793"
click at [91, 282] on link "WO#642793" at bounding box center [88, 283] width 61 height 12
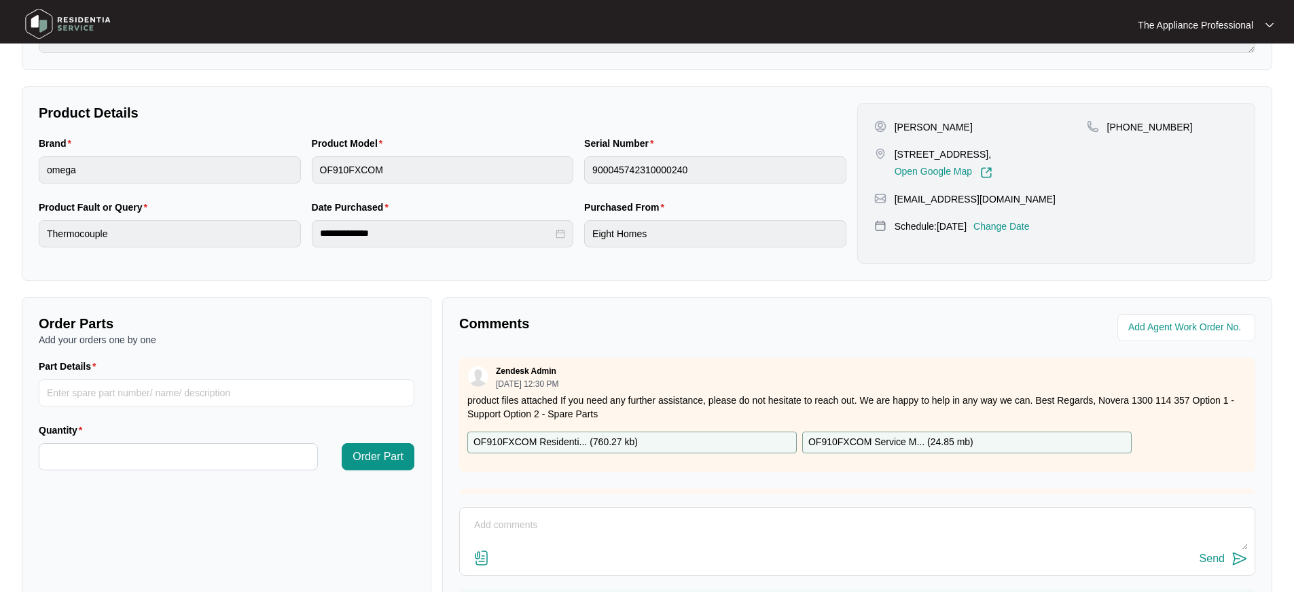
scroll to position [3, 0]
click at [527, 526] on textarea at bounding box center [857, 531] width 781 height 35
type textarea "Replaced wok TC and tested ok."
click at [191, 392] on input "Part Details" at bounding box center [227, 392] width 376 height 27
type input "Wok Thermocouple"
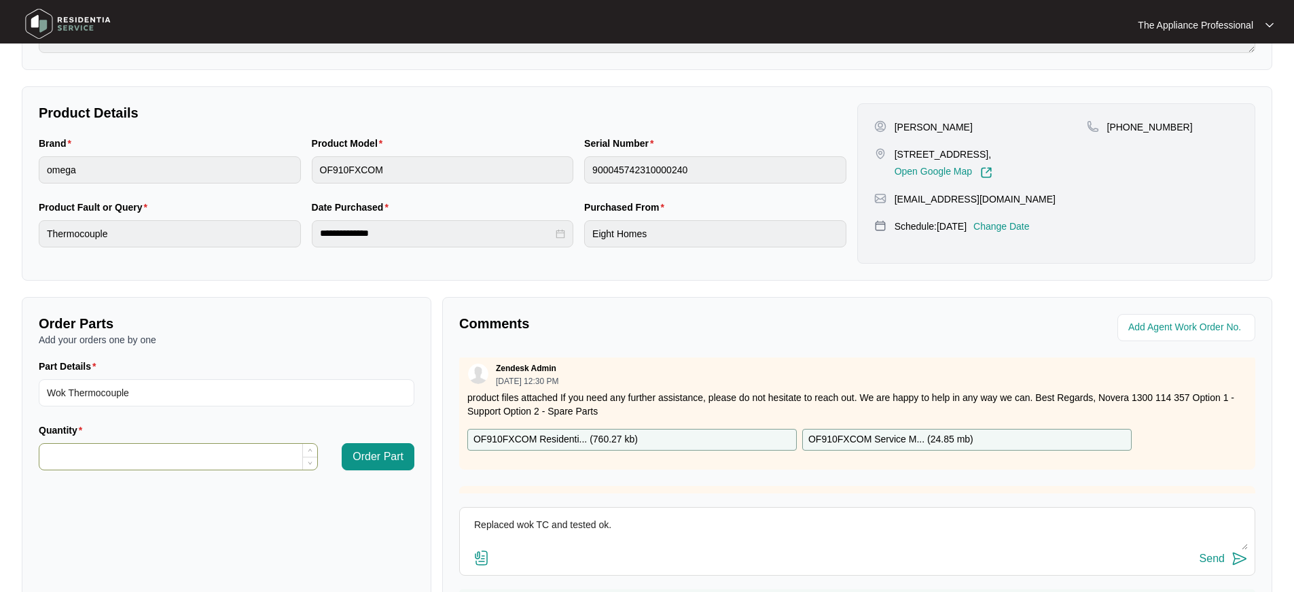
click at [164, 451] on input "Quantity" at bounding box center [178, 457] width 278 height 26
type input "*"
click at [393, 458] on span "Order Part" at bounding box center [378, 456] width 51 height 16
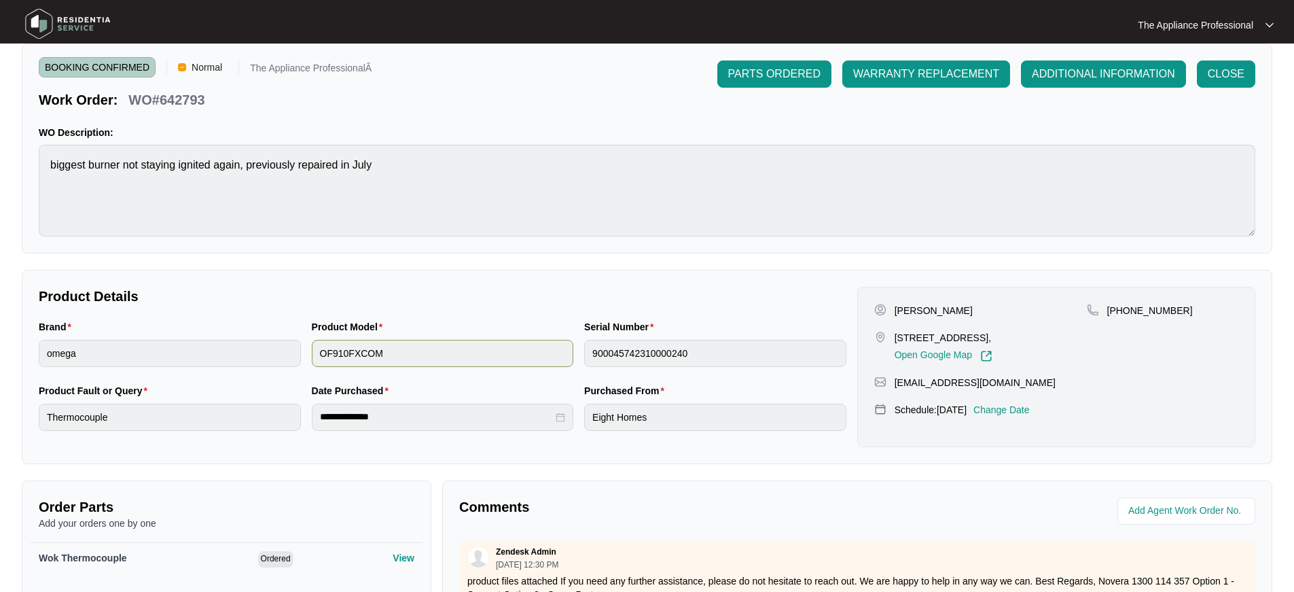
scroll to position [0, 0]
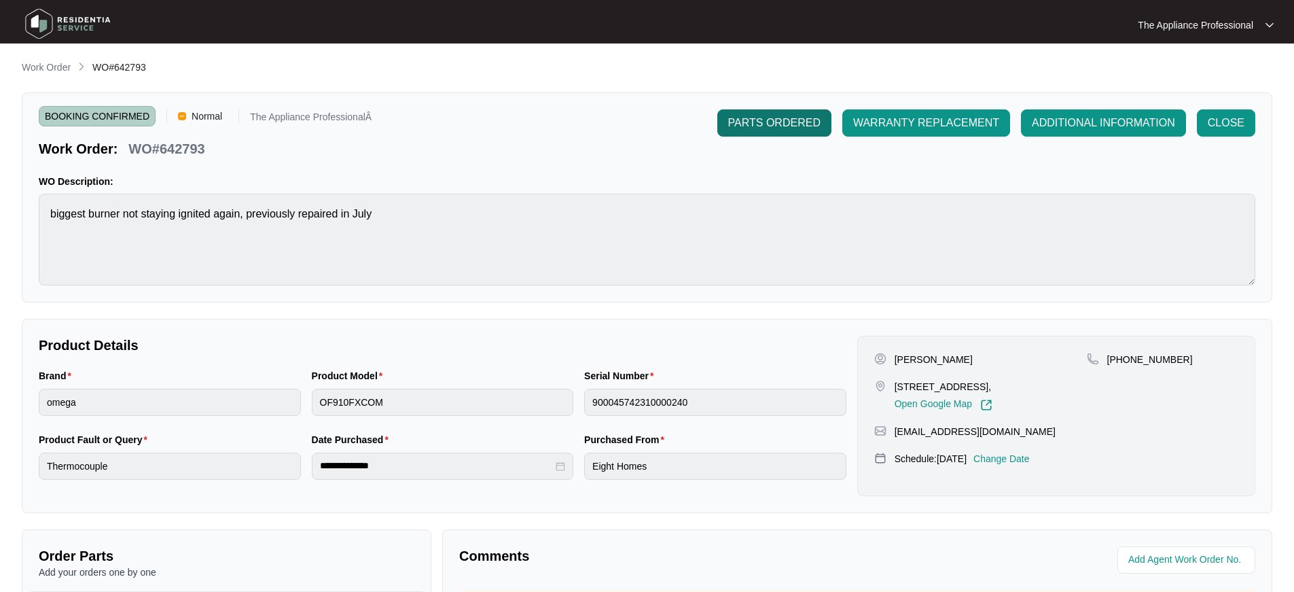
click at [737, 127] on span "PARTS ORDERED" at bounding box center [774, 123] width 92 height 16
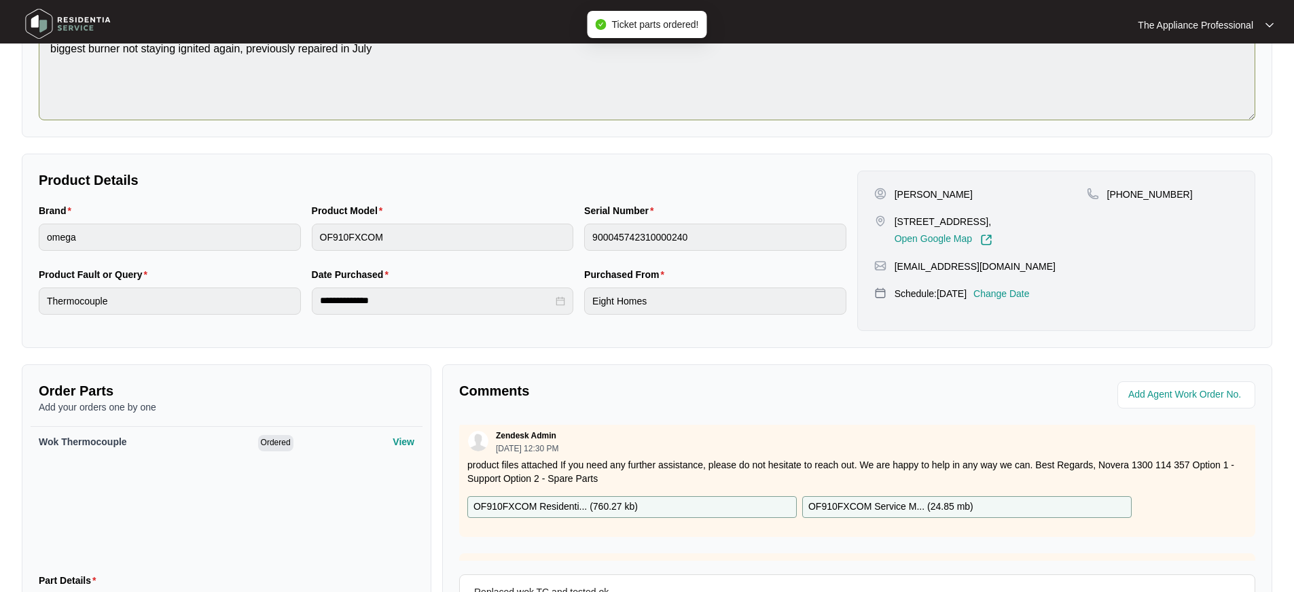
scroll to position [313, 0]
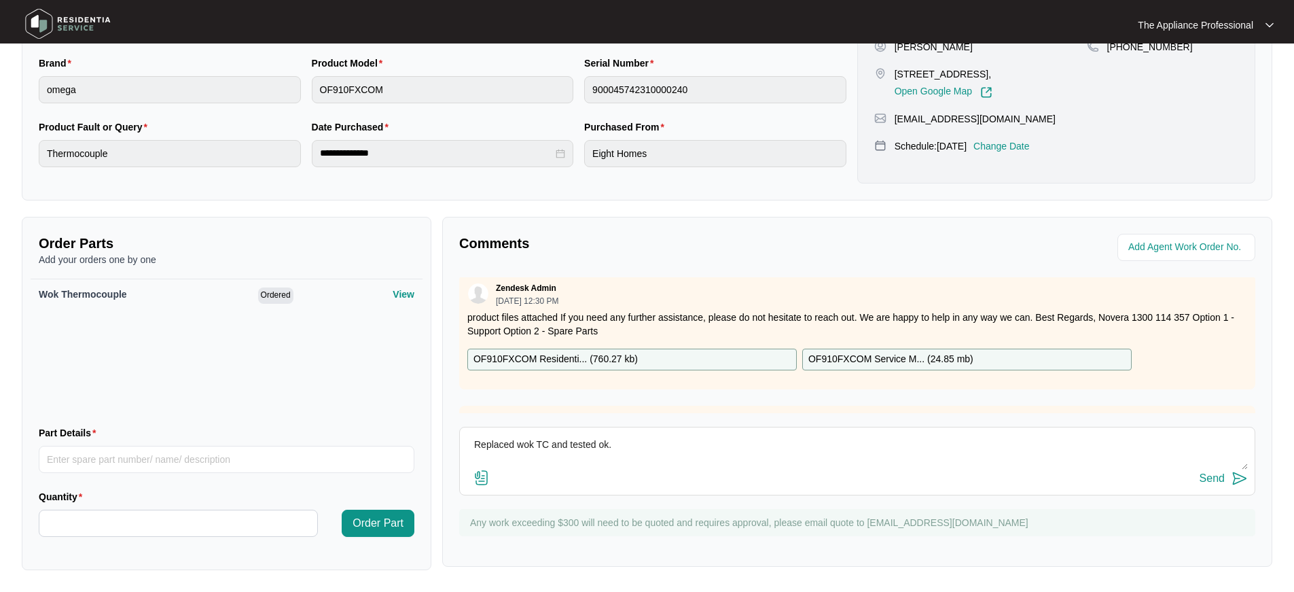
click at [1234, 475] on img at bounding box center [1240, 478] width 16 height 16
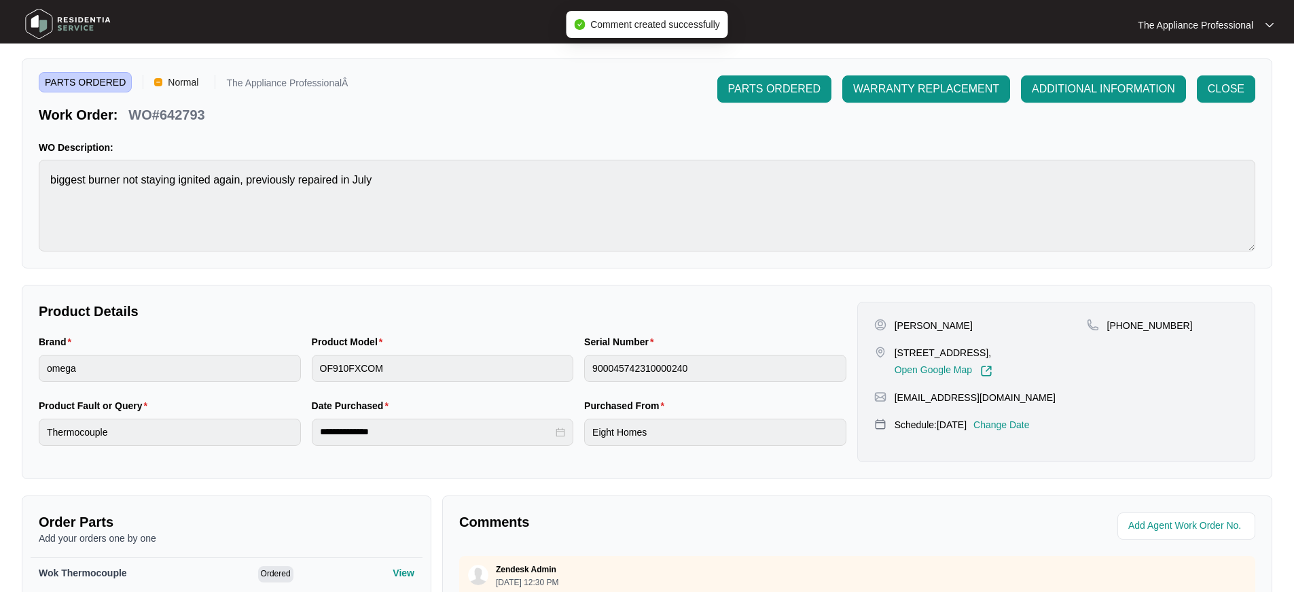
scroll to position [0, 0]
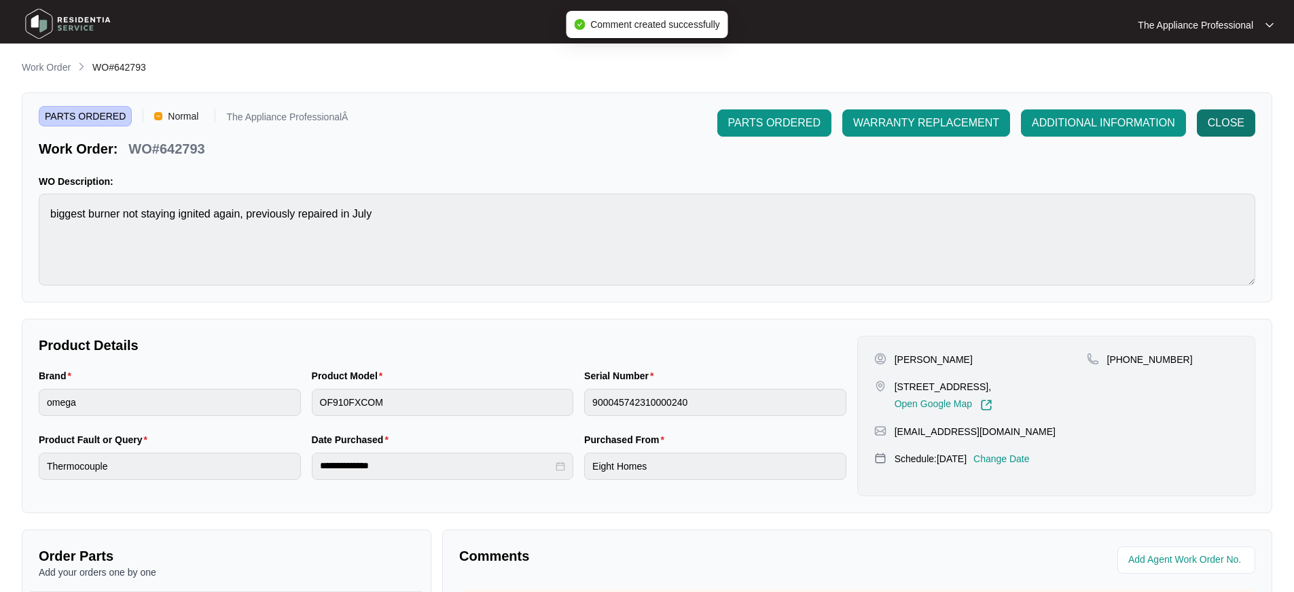
click at [1209, 130] on span "CLOSE" at bounding box center [1226, 123] width 37 height 16
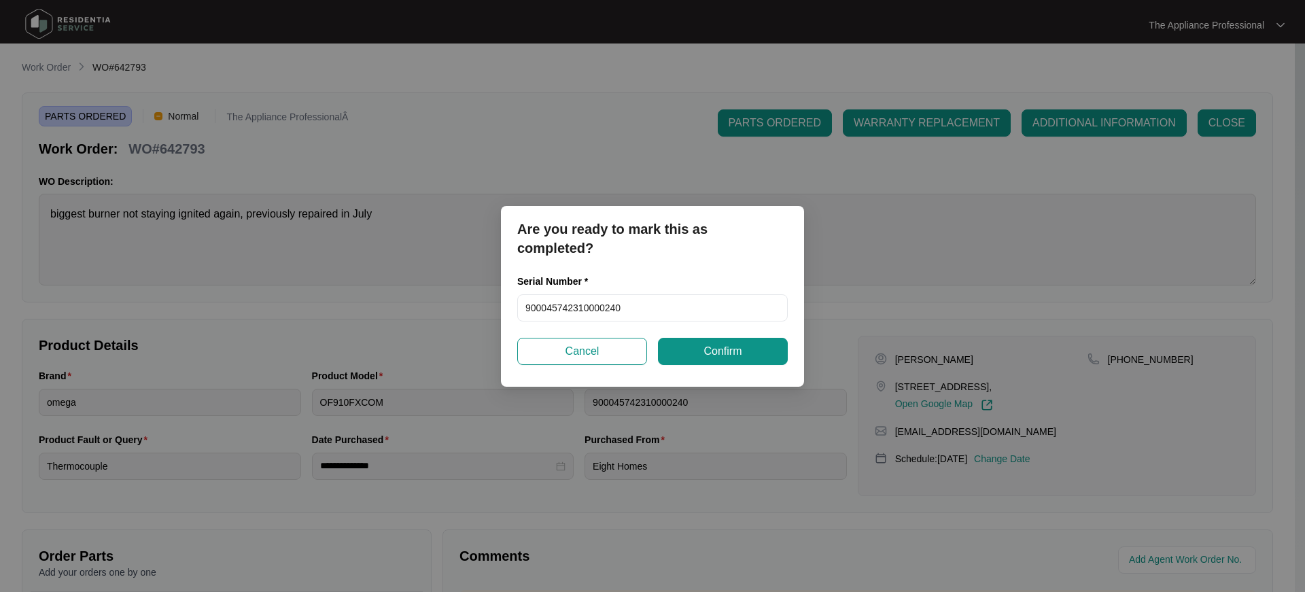
drag, startPoint x: 689, startPoint y: 346, endPoint x: 686, endPoint y: 355, distance: 10.1
click at [686, 352] on button "Confirm" at bounding box center [723, 351] width 130 height 27
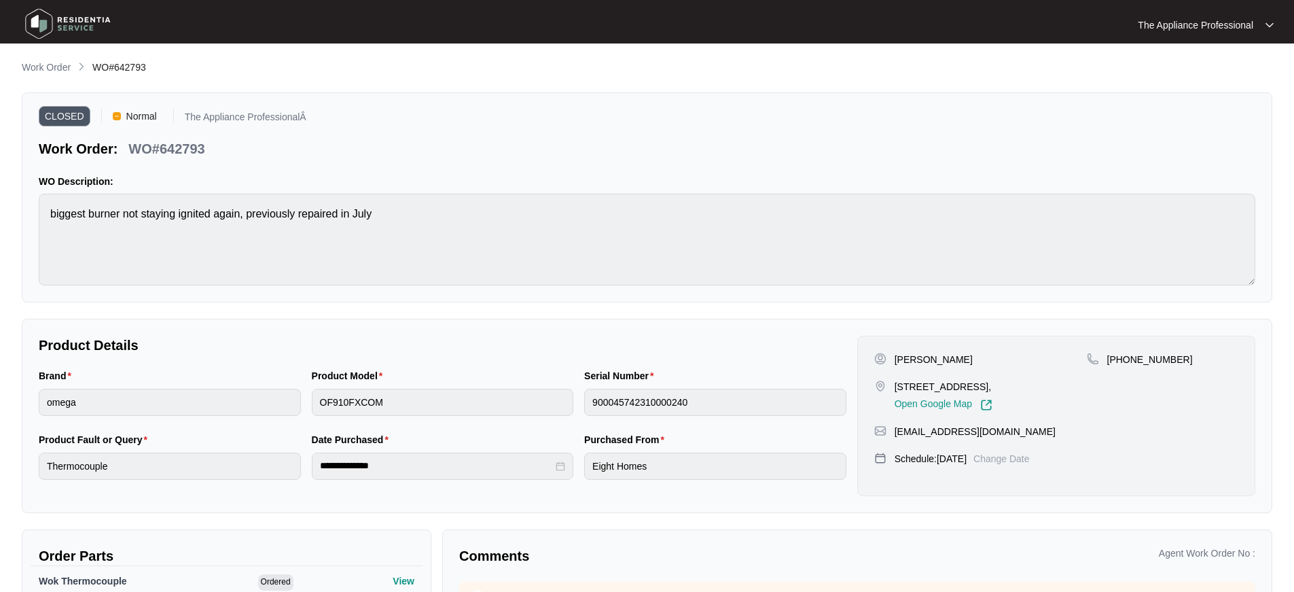
click at [47, 25] on img at bounding box center [67, 23] width 95 height 41
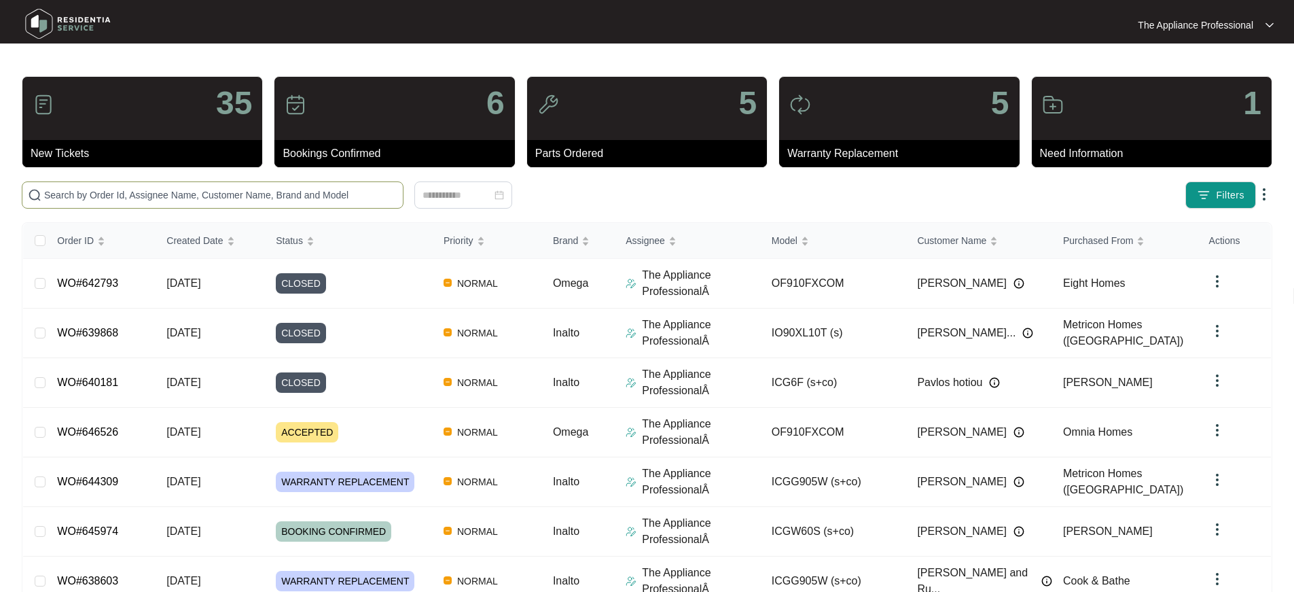
click at [169, 195] on input "text" at bounding box center [220, 195] width 353 height 15
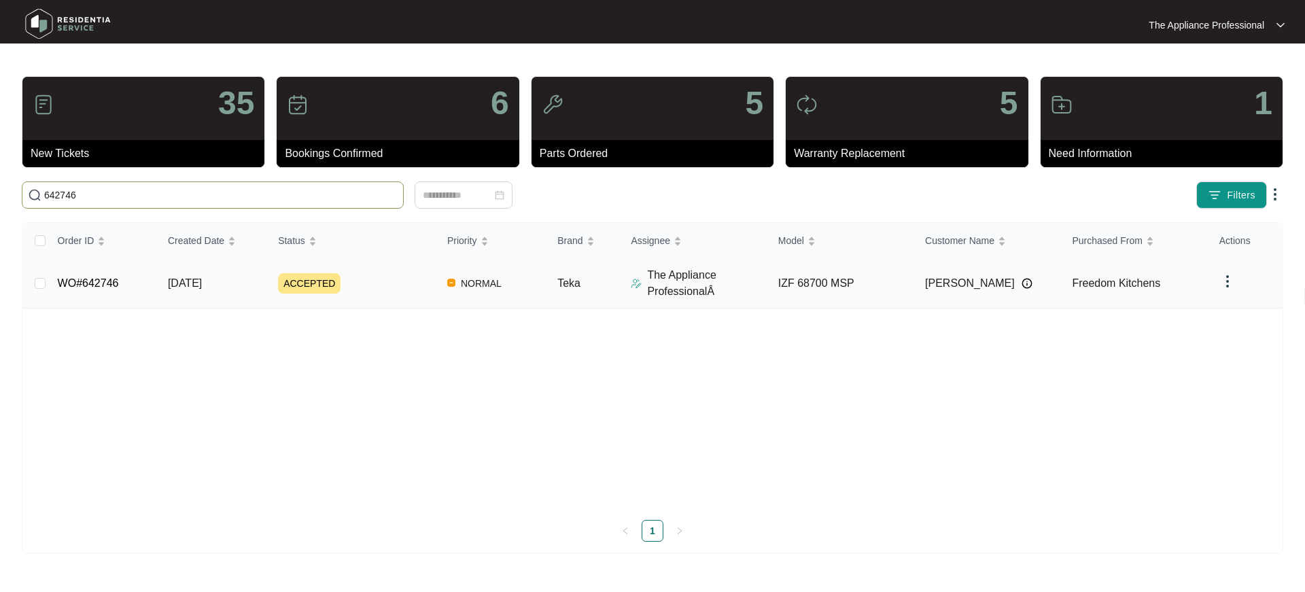
type input "642746"
click at [89, 283] on link "WO#642746" at bounding box center [88, 283] width 61 height 12
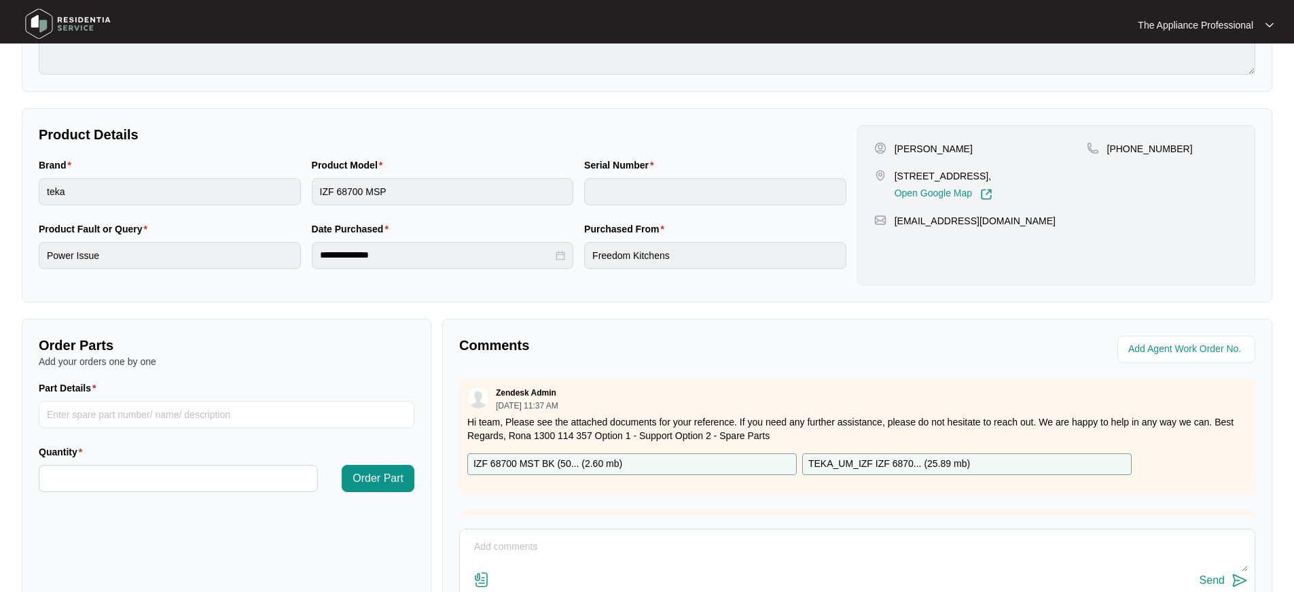
scroll to position [309, 0]
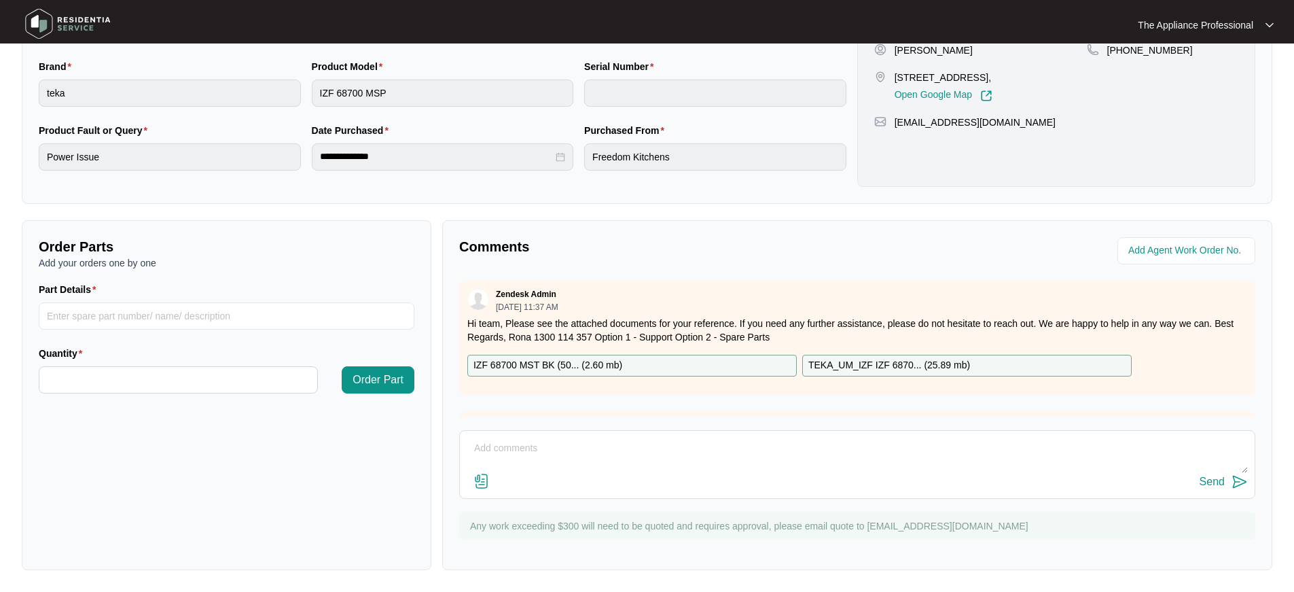
click at [504, 445] on textarea at bounding box center [857, 455] width 781 height 35
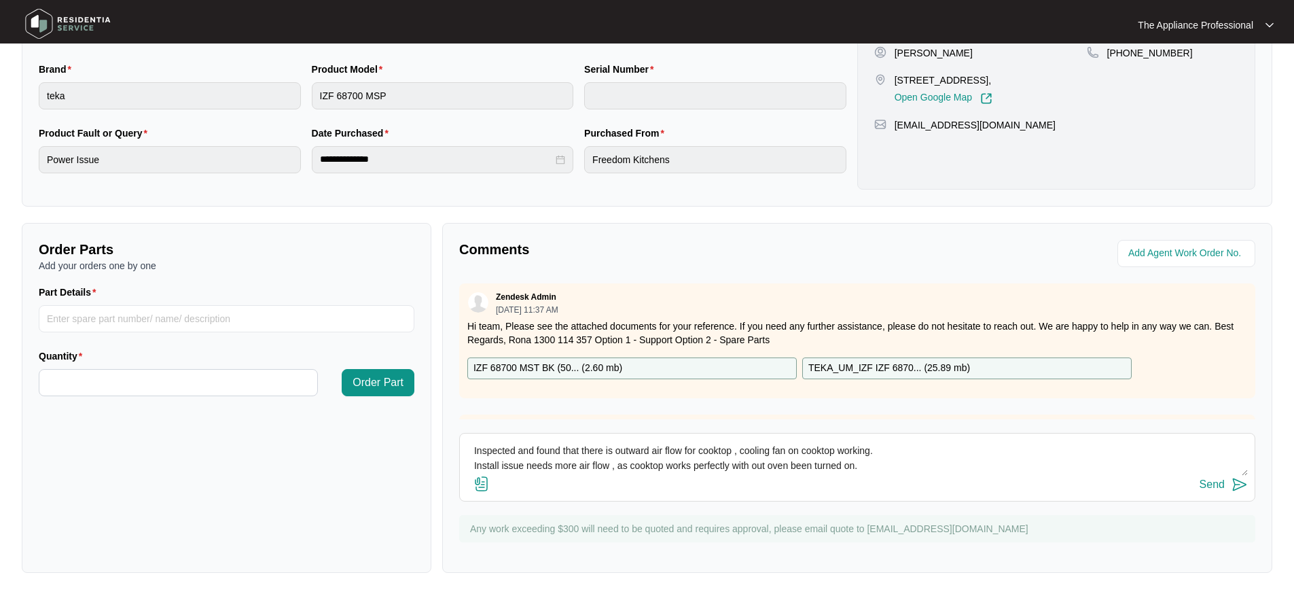
type textarea "Inspected and found that there is outward air flow for cooktop , cooling fan on…"
click at [486, 484] on img at bounding box center [482, 484] width 16 height 16
click at [0, 0] on input "file" at bounding box center [0, 0] width 0 height 0
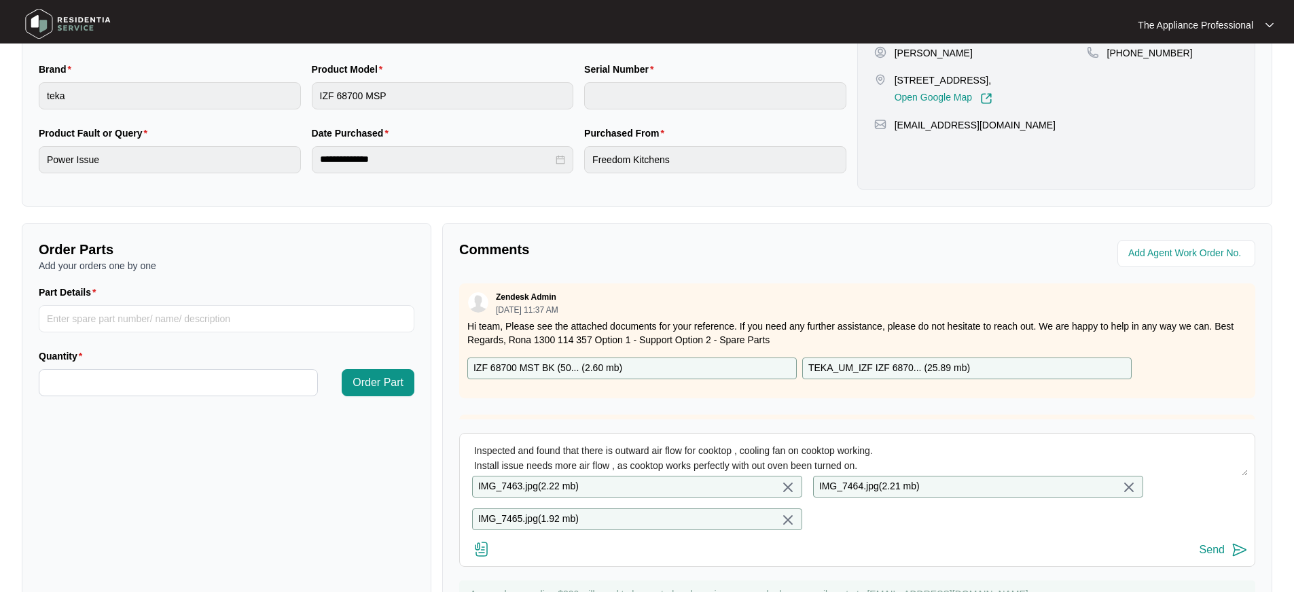
click at [718, 491] on div "IMG_7463.jpg ( 2.22 mb )" at bounding box center [637, 487] width 330 height 22
click at [783, 489] on img at bounding box center [788, 487] width 16 height 16
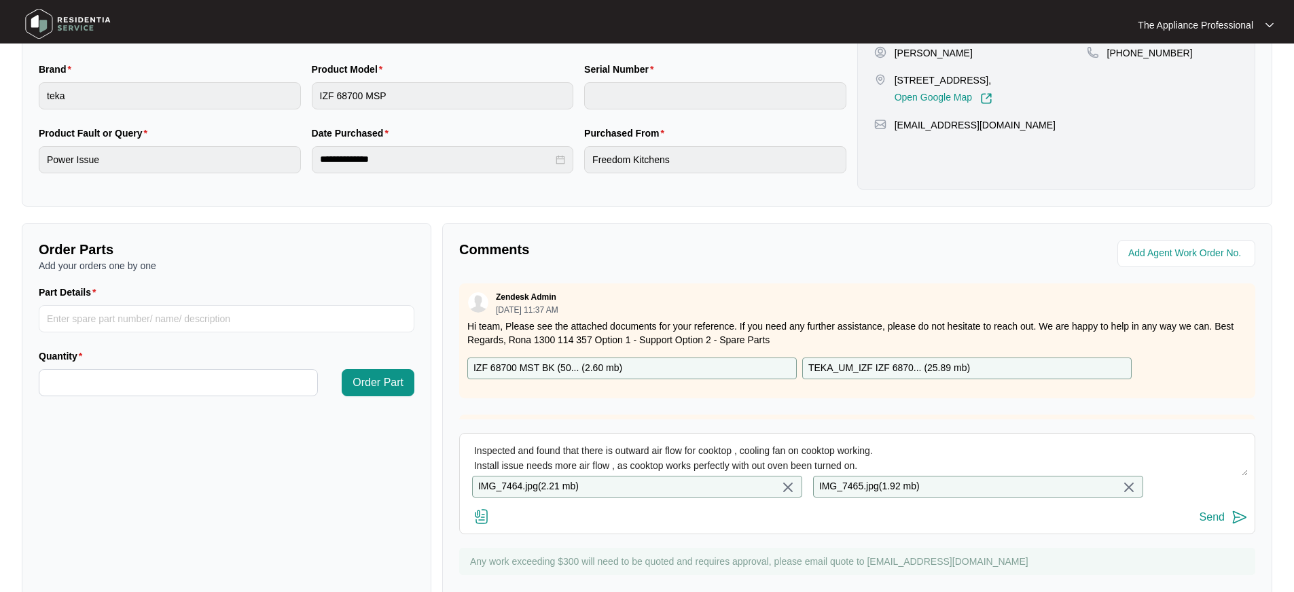
click at [783, 489] on img at bounding box center [788, 487] width 16 height 16
click at [790, 489] on img at bounding box center [788, 487] width 16 height 16
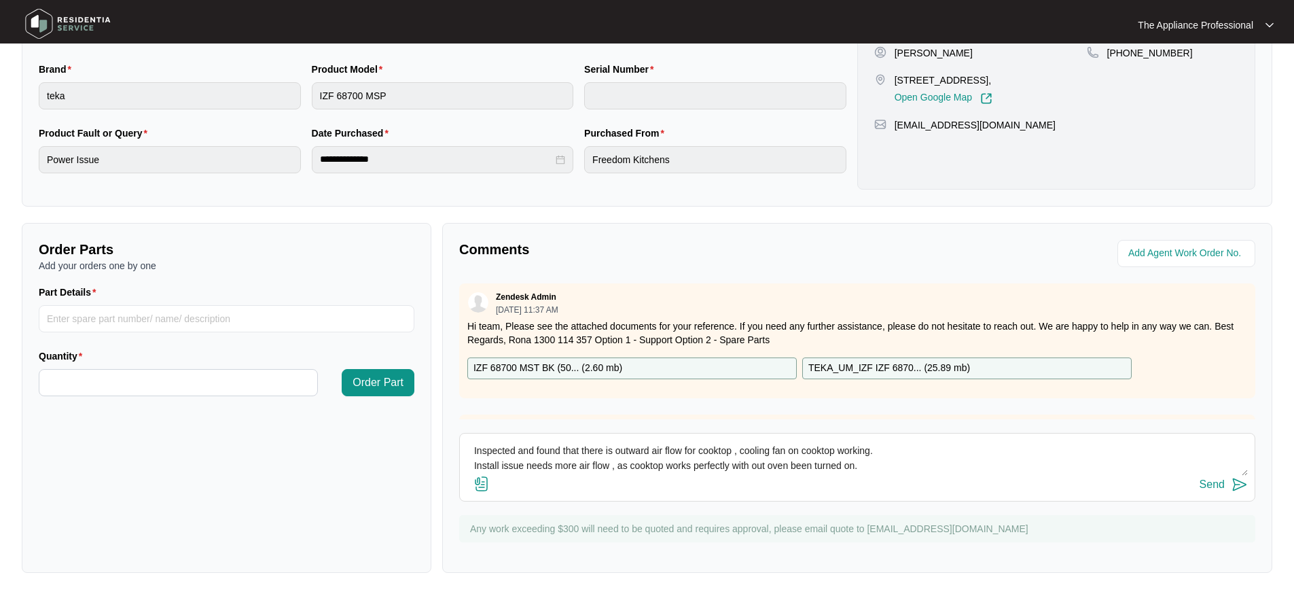
click at [482, 484] on img at bounding box center [482, 484] width 16 height 16
click at [0, 0] on input "file" at bounding box center [0, 0] width 0 height 0
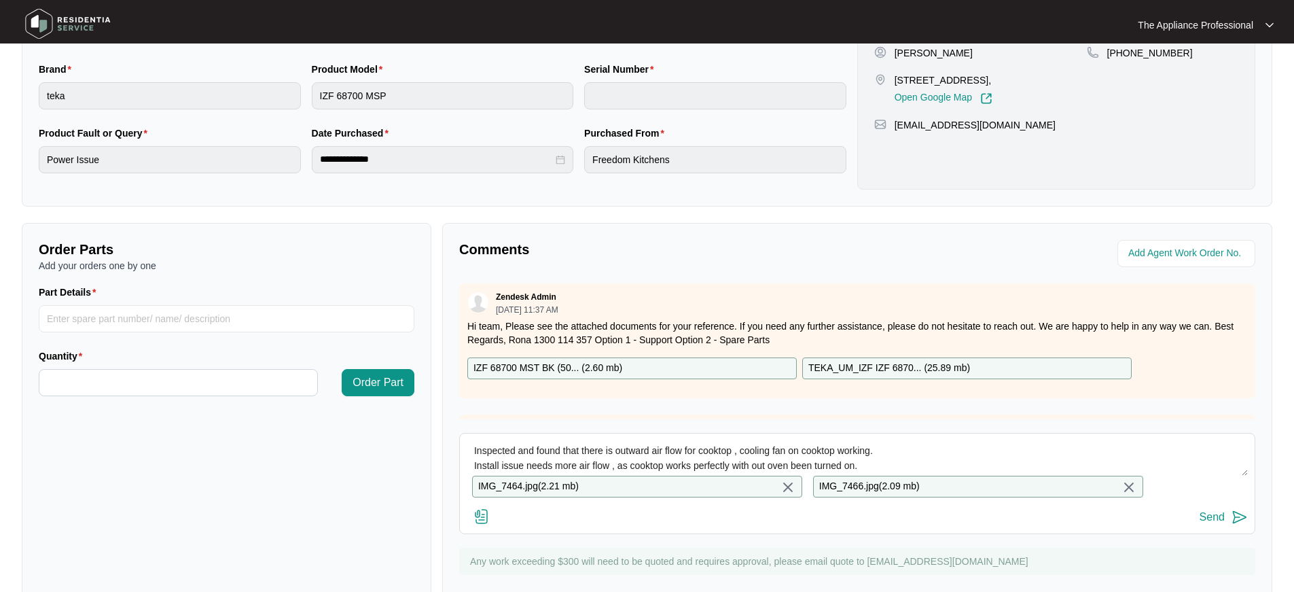
click at [1234, 525] on img at bounding box center [1240, 517] width 16 height 16
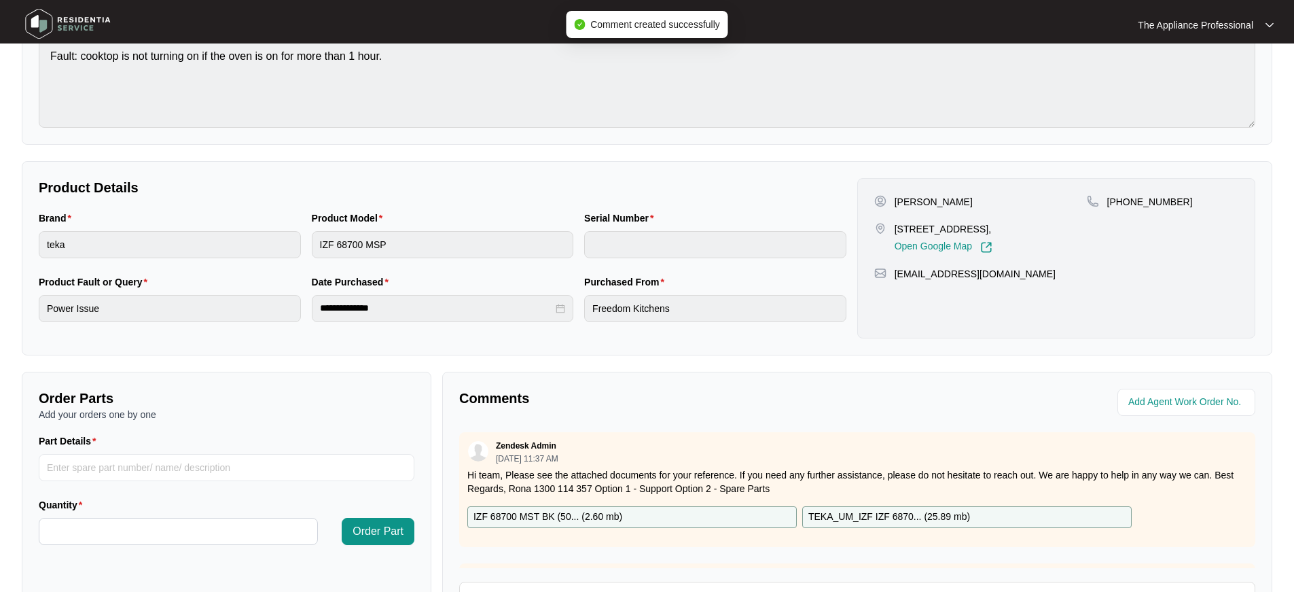
scroll to position [0, 0]
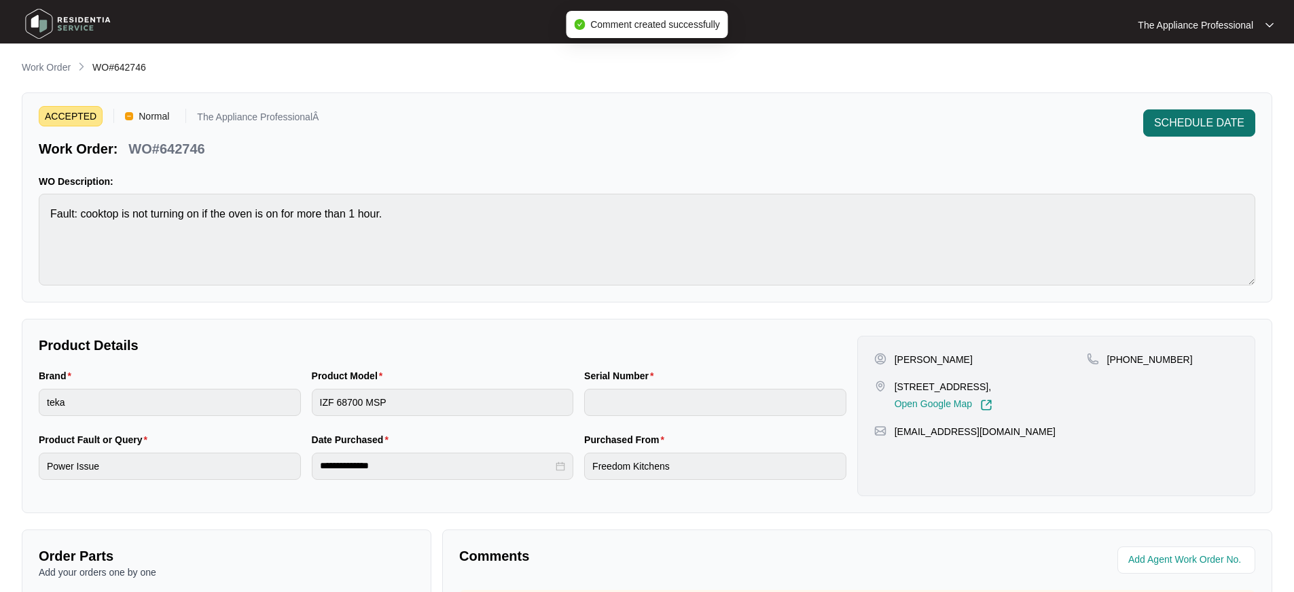
click at [1183, 128] on span "SCHEDULE DATE" at bounding box center [1199, 123] width 90 height 16
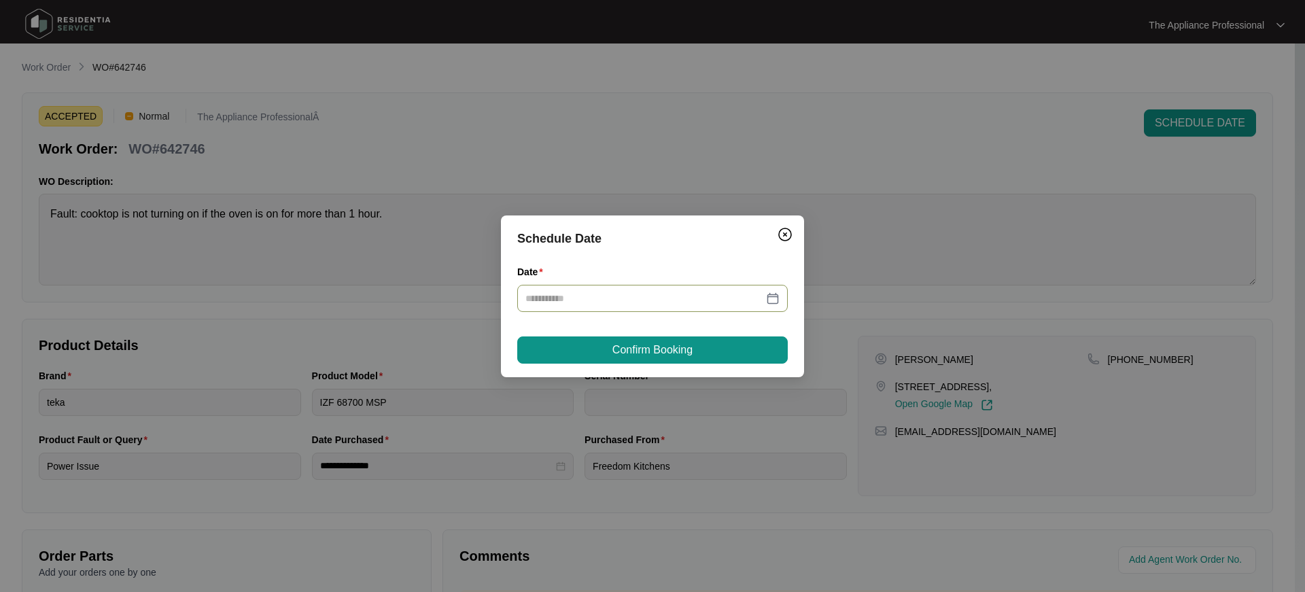
click at [773, 301] on div at bounding box center [652, 298] width 254 height 15
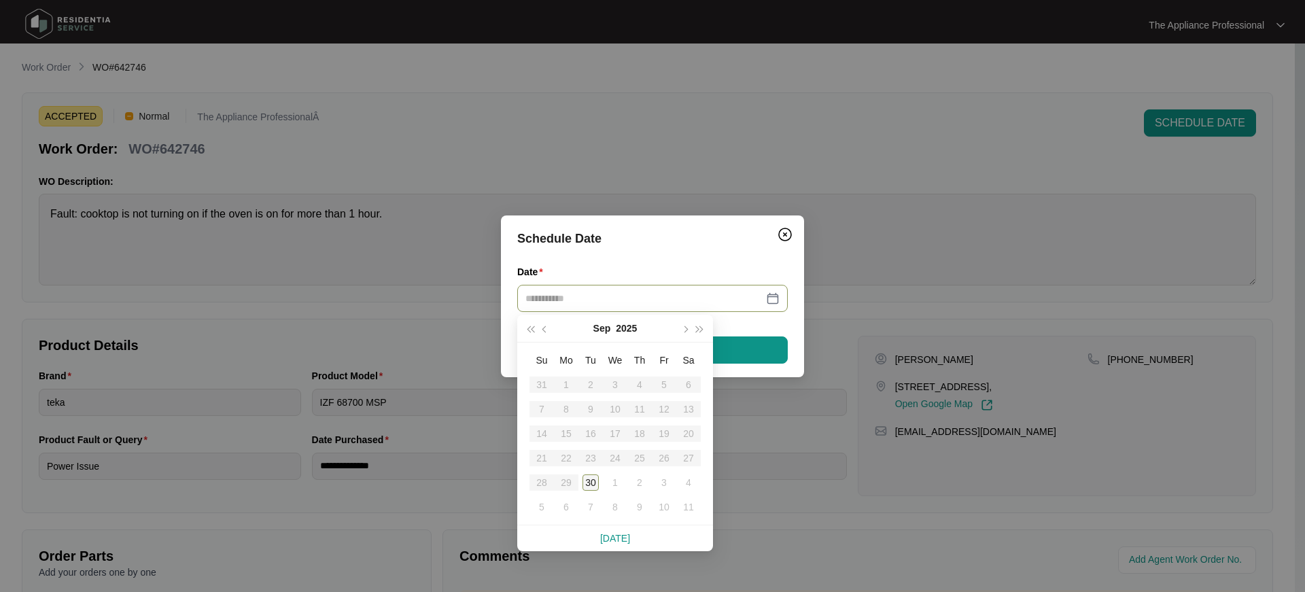
type input "**********"
click at [594, 480] on div "30" at bounding box center [590, 482] width 16 height 16
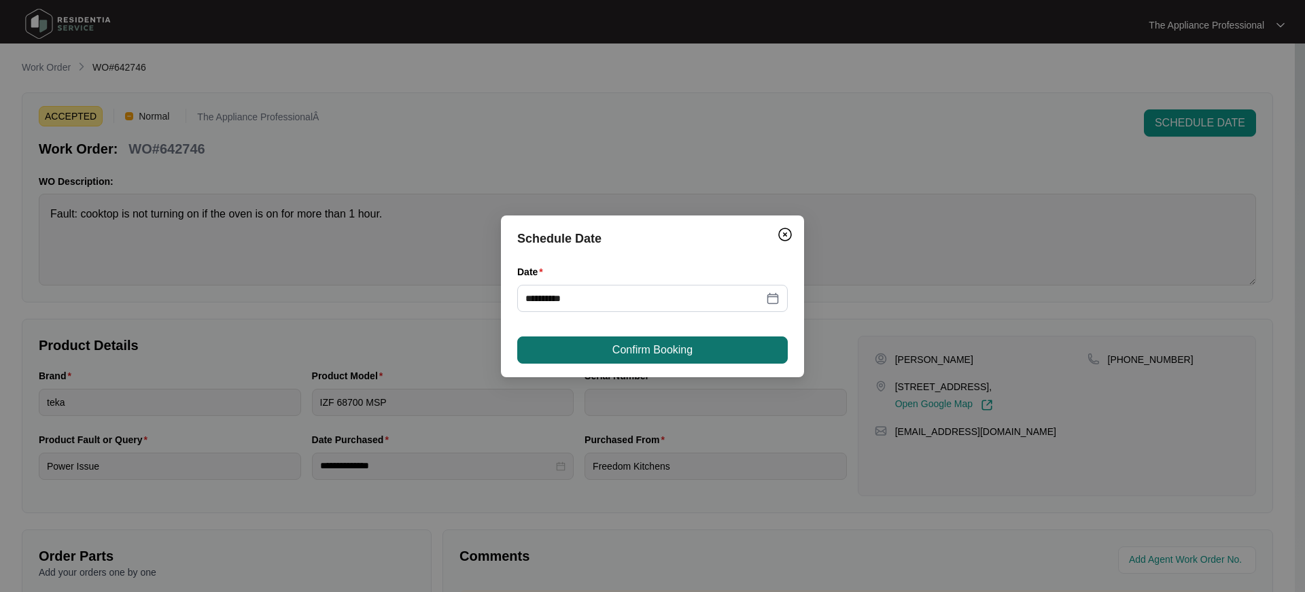
click at [673, 351] on span "Confirm Booking" at bounding box center [652, 350] width 80 height 16
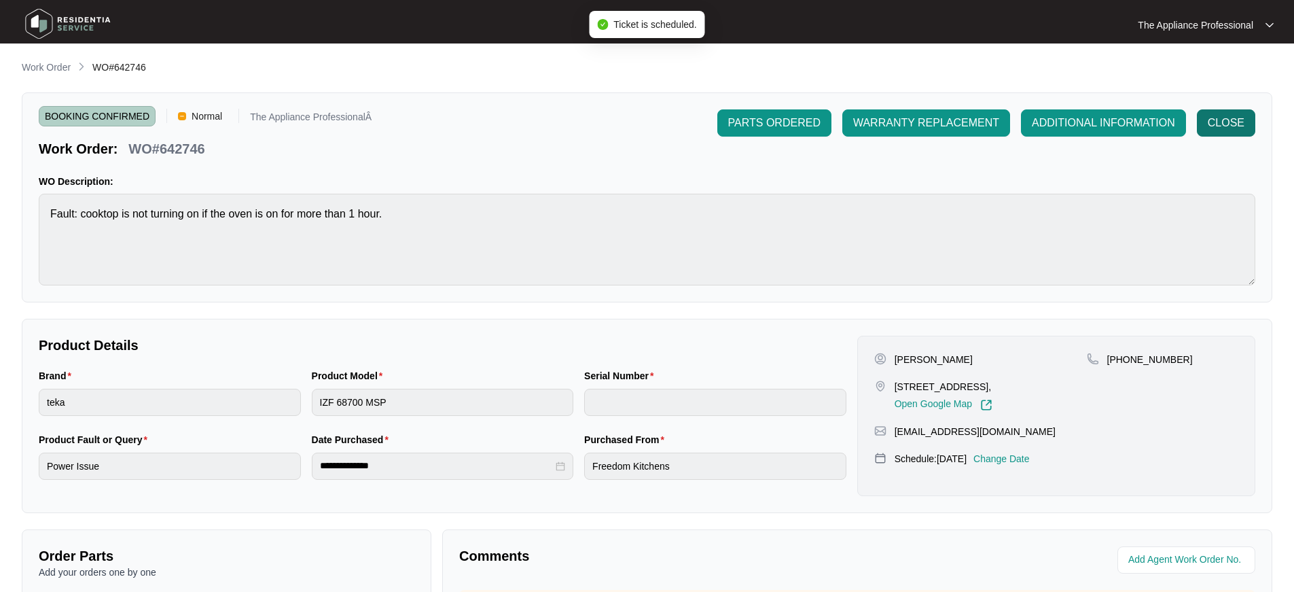
click at [1235, 130] on span "CLOSE" at bounding box center [1226, 123] width 37 height 16
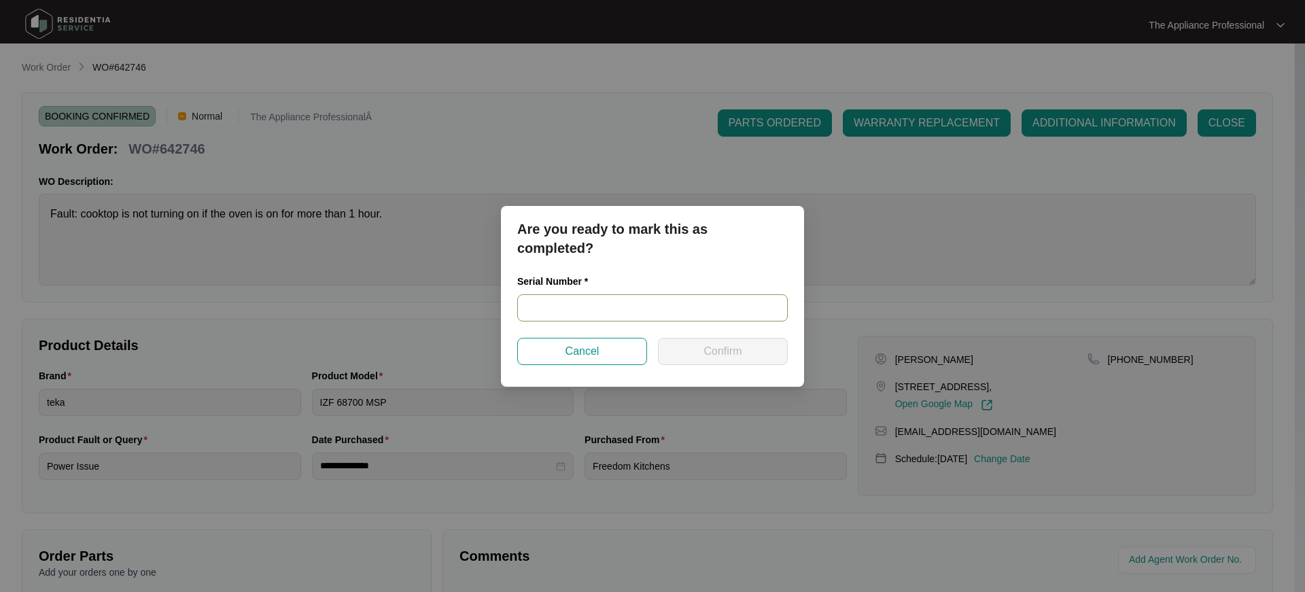
click at [578, 313] on input "text" at bounding box center [652, 307] width 270 height 27
type input "11250003700SCZ380014431"
click at [687, 355] on button "Confirm" at bounding box center [723, 351] width 130 height 27
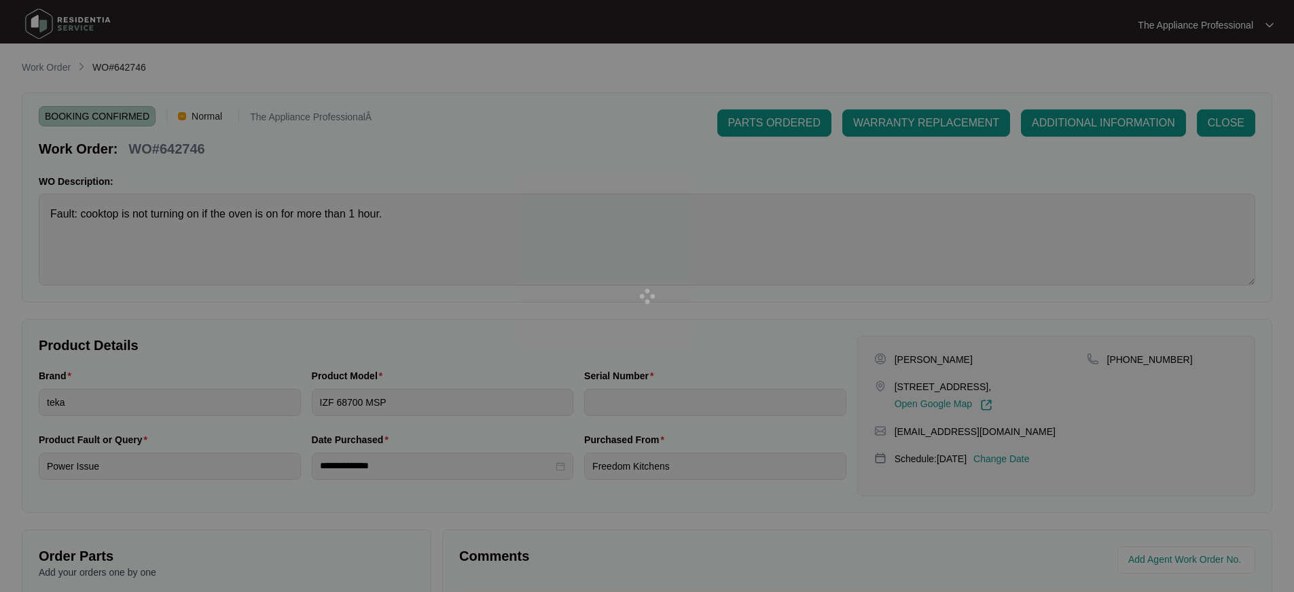
type input "11250003700SCZ380014431"
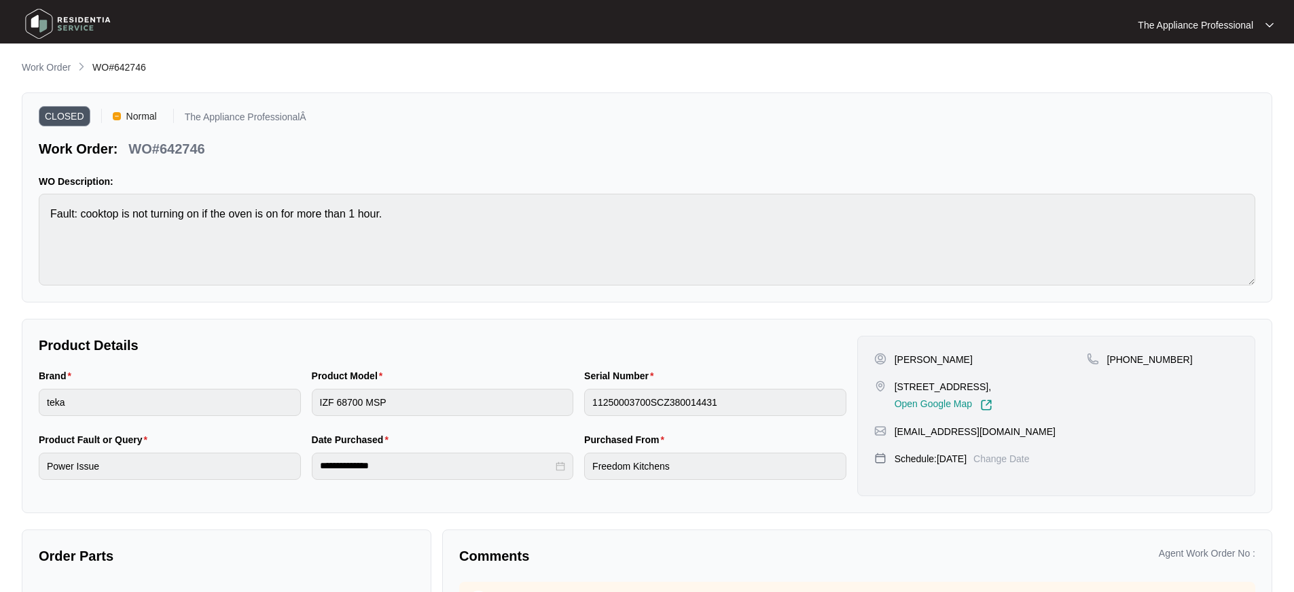
click at [48, 16] on img at bounding box center [67, 23] width 95 height 41
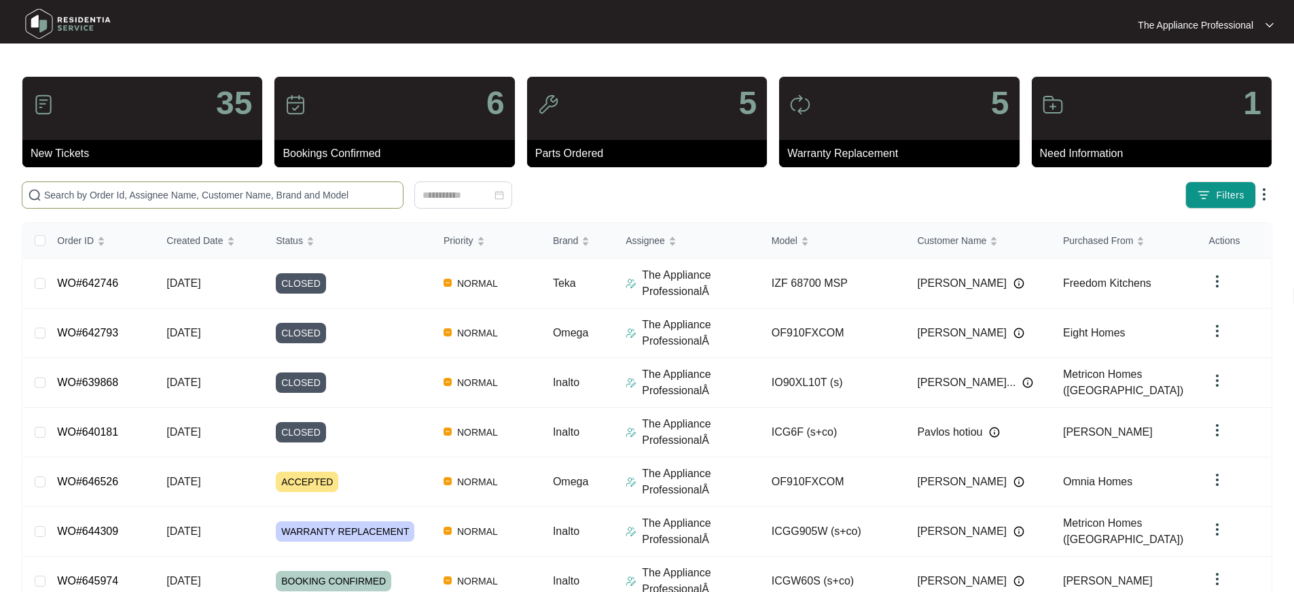
paste input "475441"
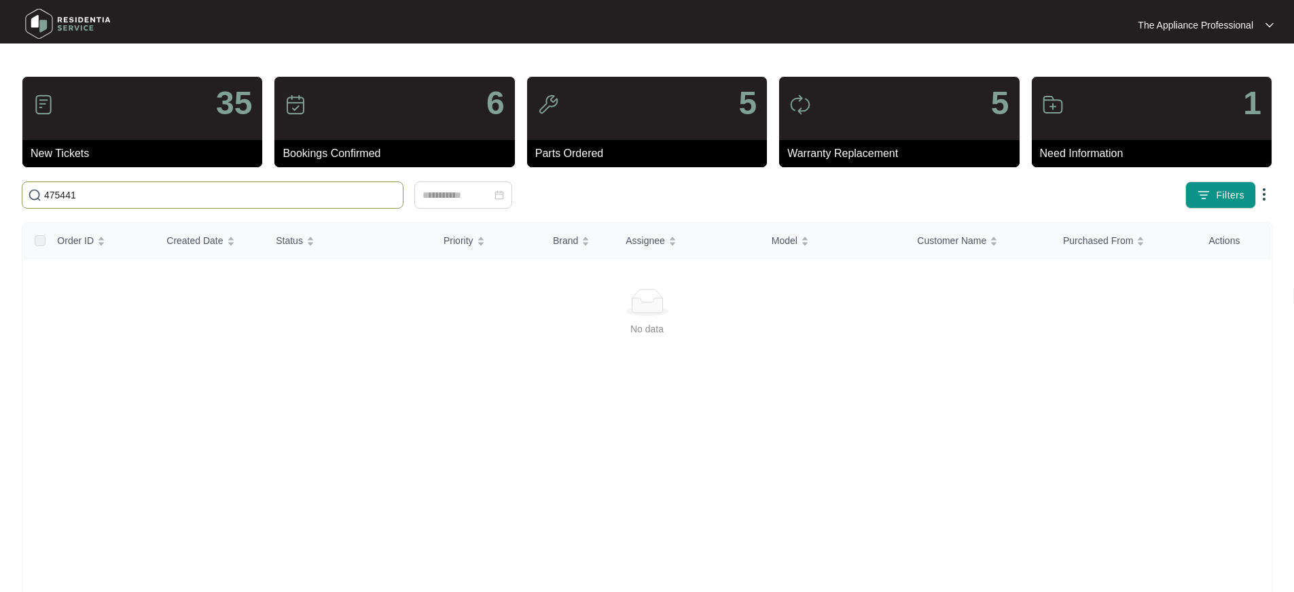
type input "475441"
drag, startPoint x: 66, startPoint y: 199, endPoint x: 46, endPoint y: 198, distance: 19.7
click at [46, 198] on input "475441" at bounding box center [220, 195] width 353 height 15
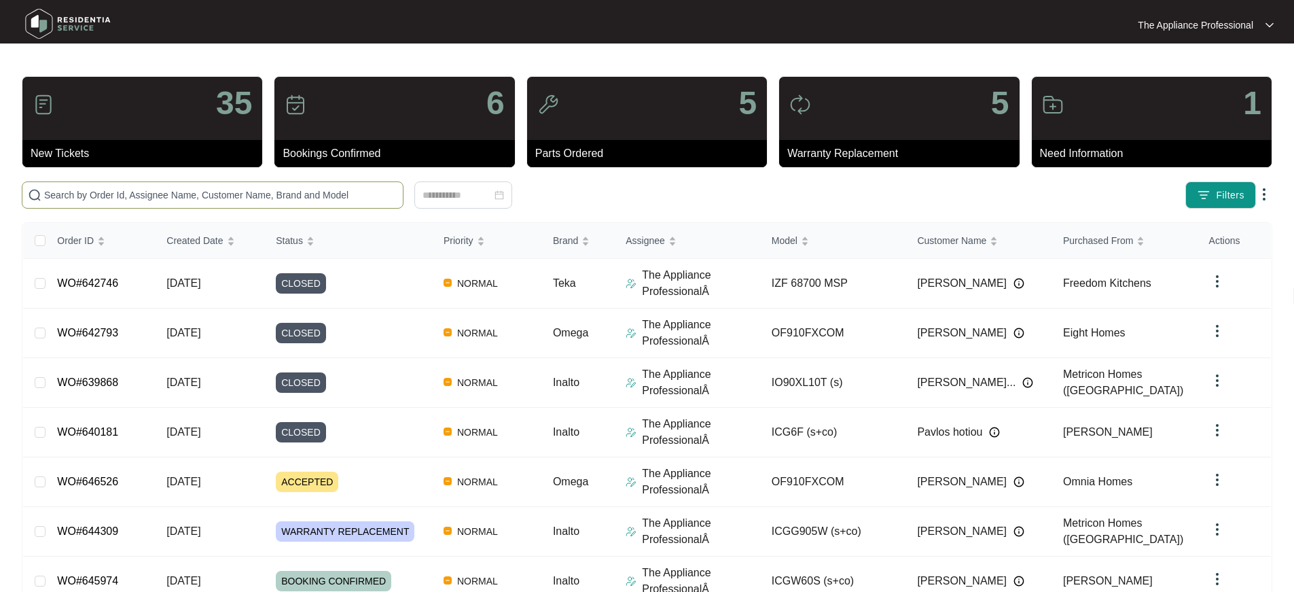
paste input "644309"
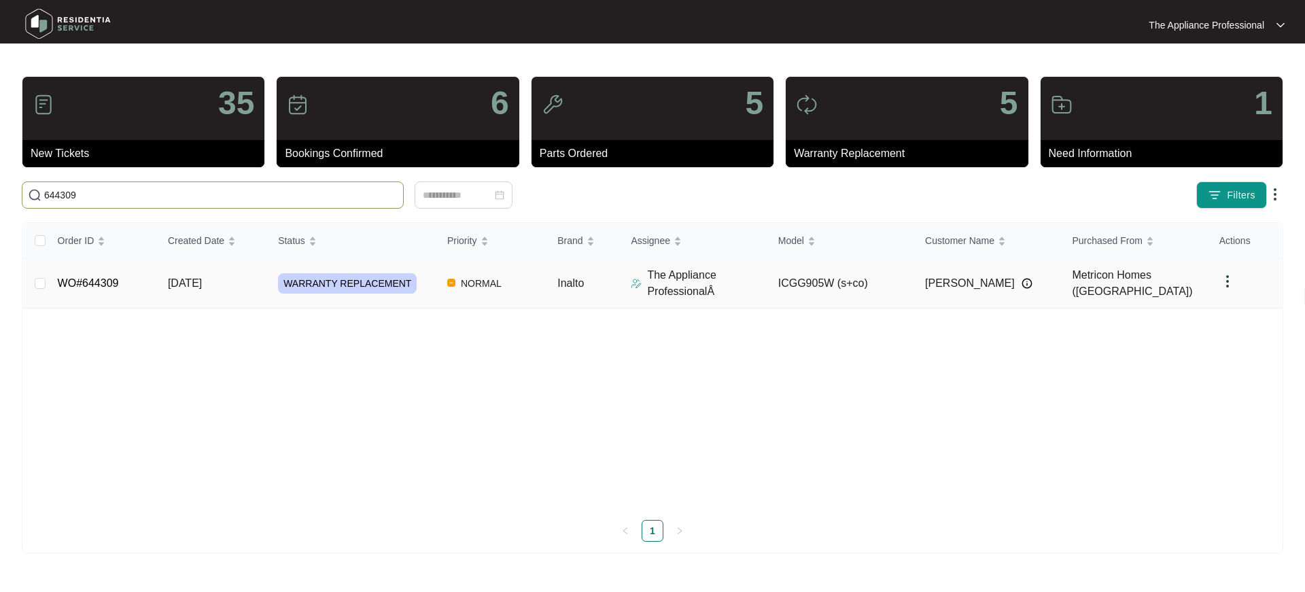
type input "644309"
click at [119, 283] on link "WO#644309" at bounding box center [88, 283] width 61 height 12
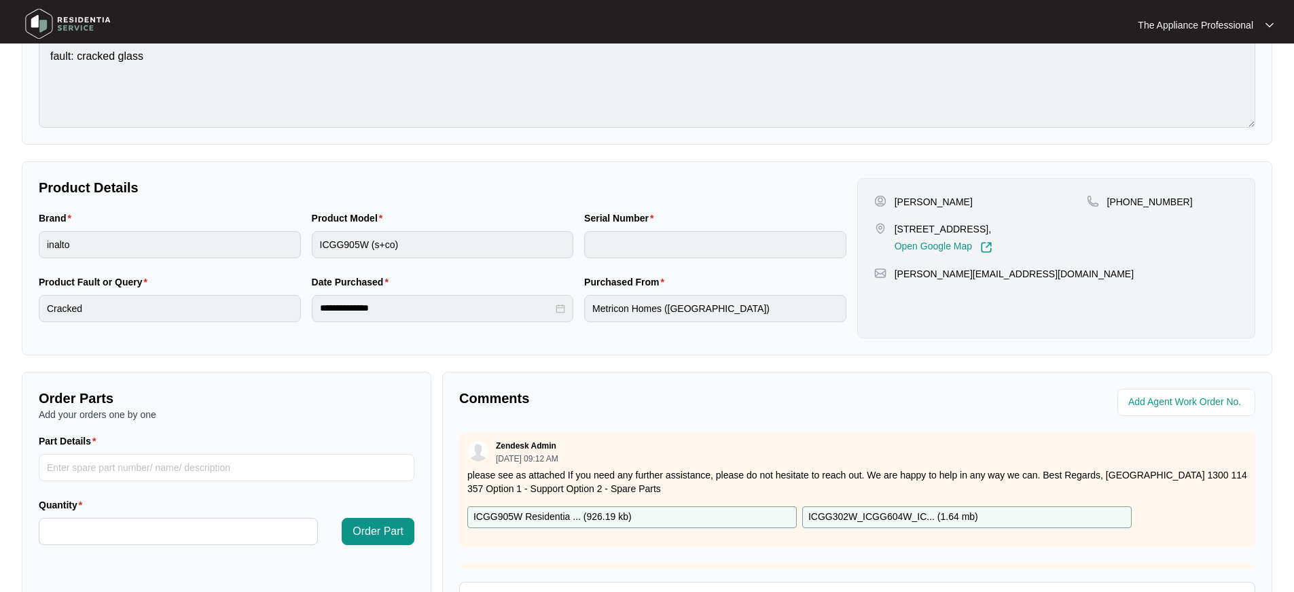
scroll to position [309, 0]
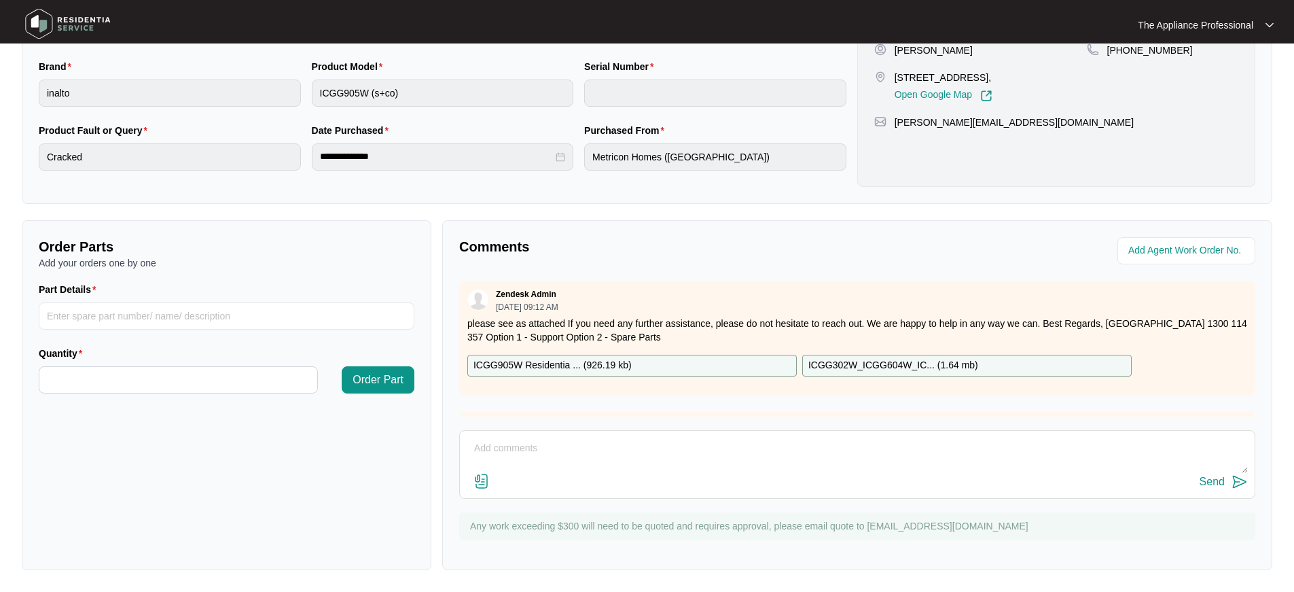
click at [528, 444] on textarea at bounding box center [857, 455] width 781 height 35
type textarea "[DATE]"
click at [1237, 478] on img at bounding box center [1240, 482] width 16 height 16
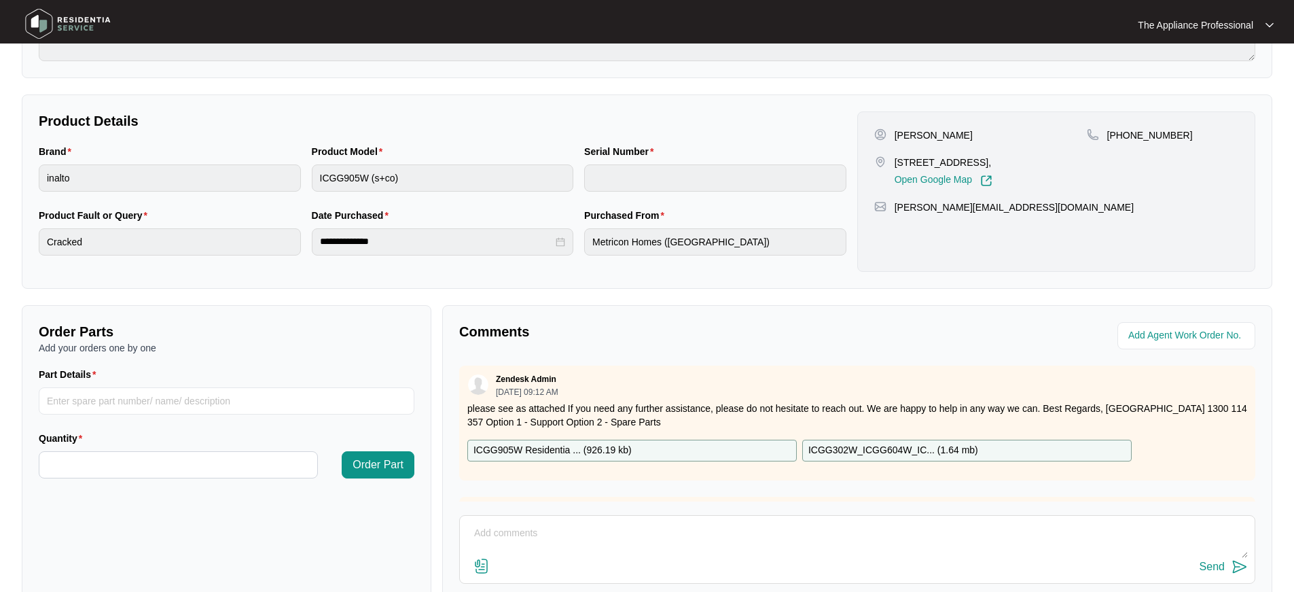
scroll to position [128, 0]
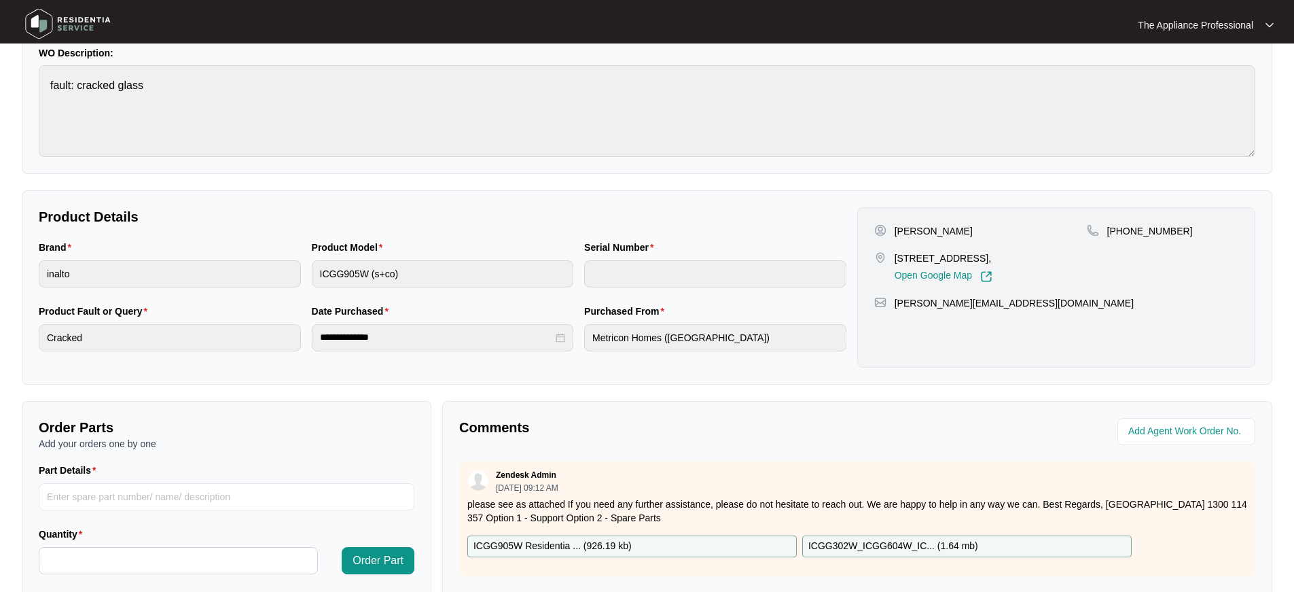
click at [47, 27] on img at bounding box center [67, 23] width 95 height 41
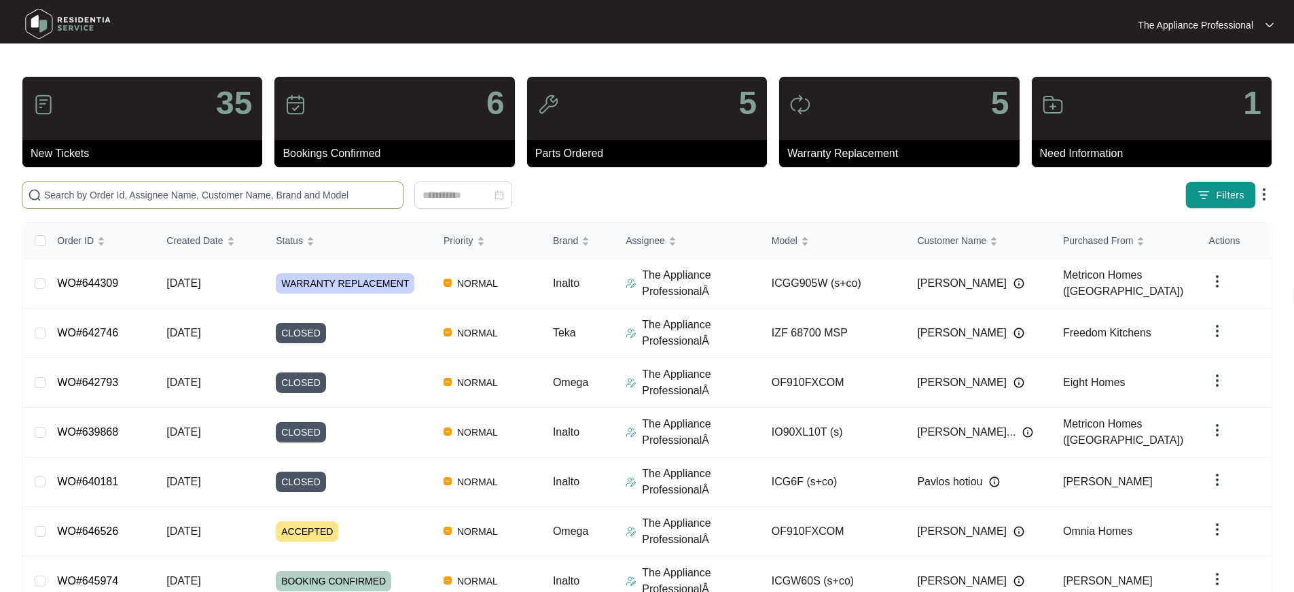
paste input "646250"
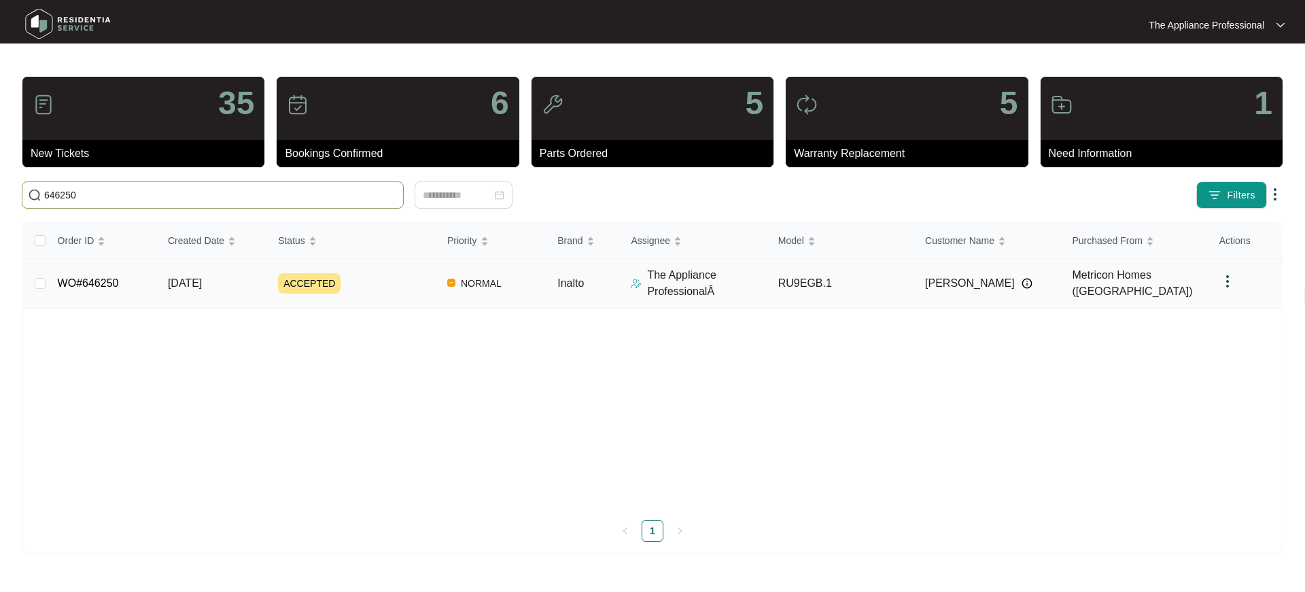
type input "646250"
click at [116, 283] on link "WO#646250" at bounding box center [88, 283] width 61 height 12
